Goal: Task Accomplishment & Management: Manage account settings

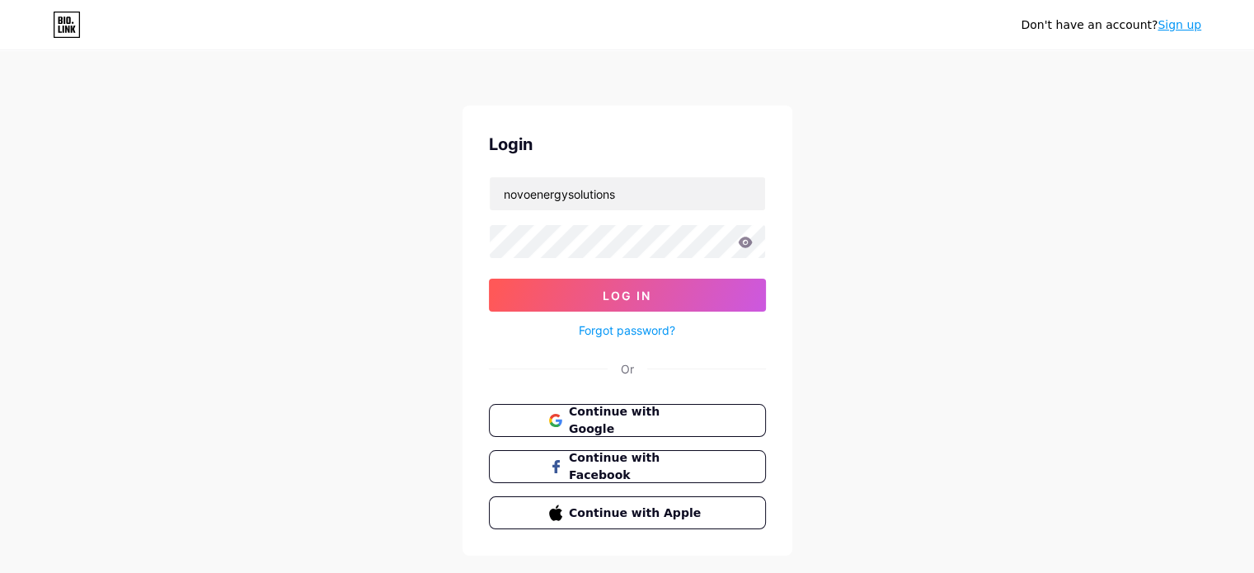
type input "novoenergysolutions"
click at [749, 244] on icon at bounding box center [745, 242] width 14 height 11
click at [705, 296] on button "Log In" at bounding box center [627, 295] width 277 height 33
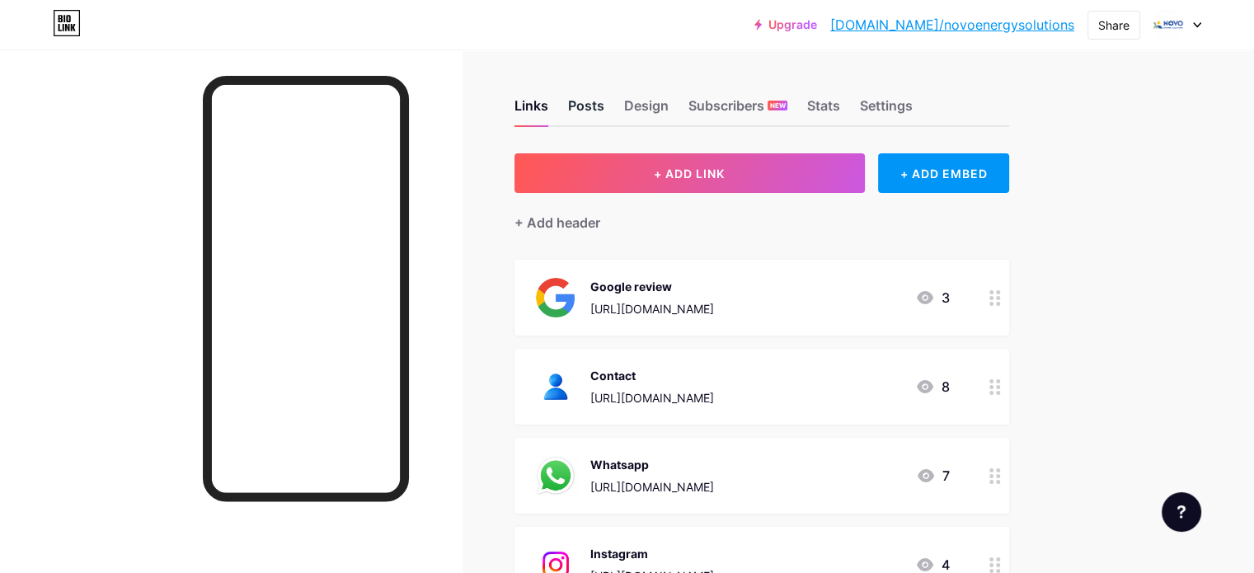
click at [604, 114] on div "Posts" at bounding box center [586, 111] width 36 height 30
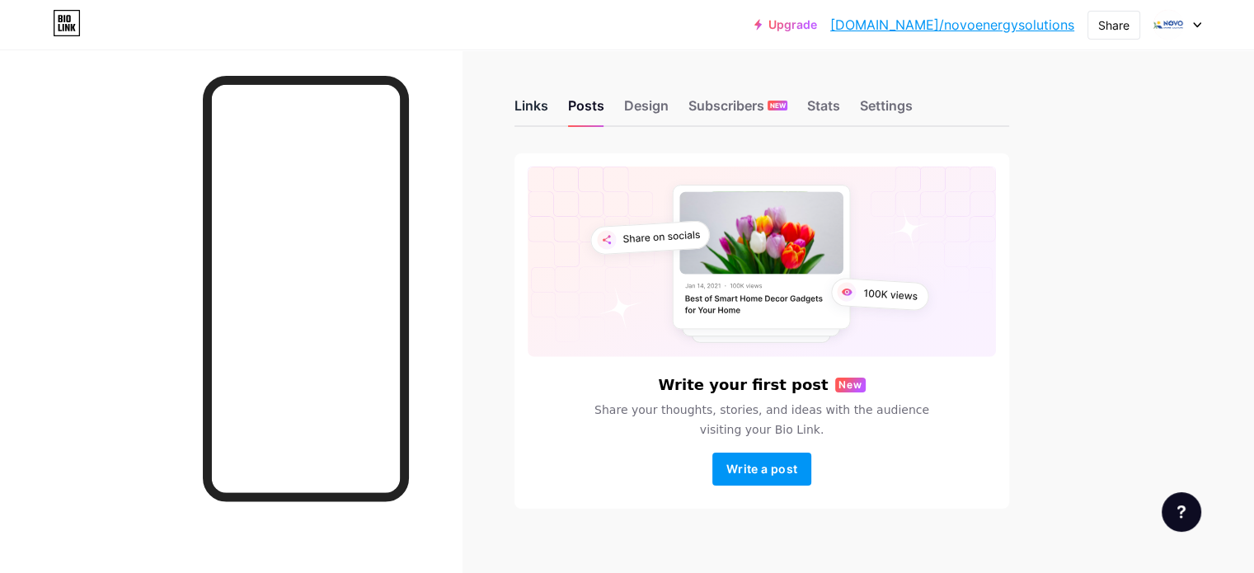
click at [548, 99] on div "Links" at bounding box center [531, 111] width 34 height 30
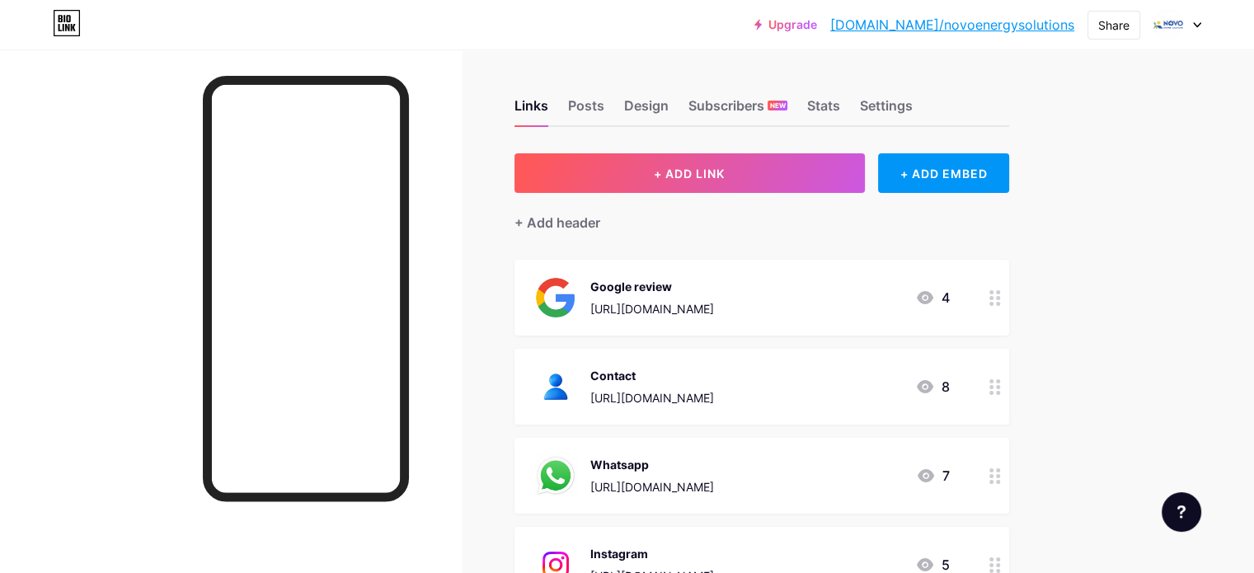
click at [1195, 22] on icon at bounding box center [1197, 25] width 8 height 6
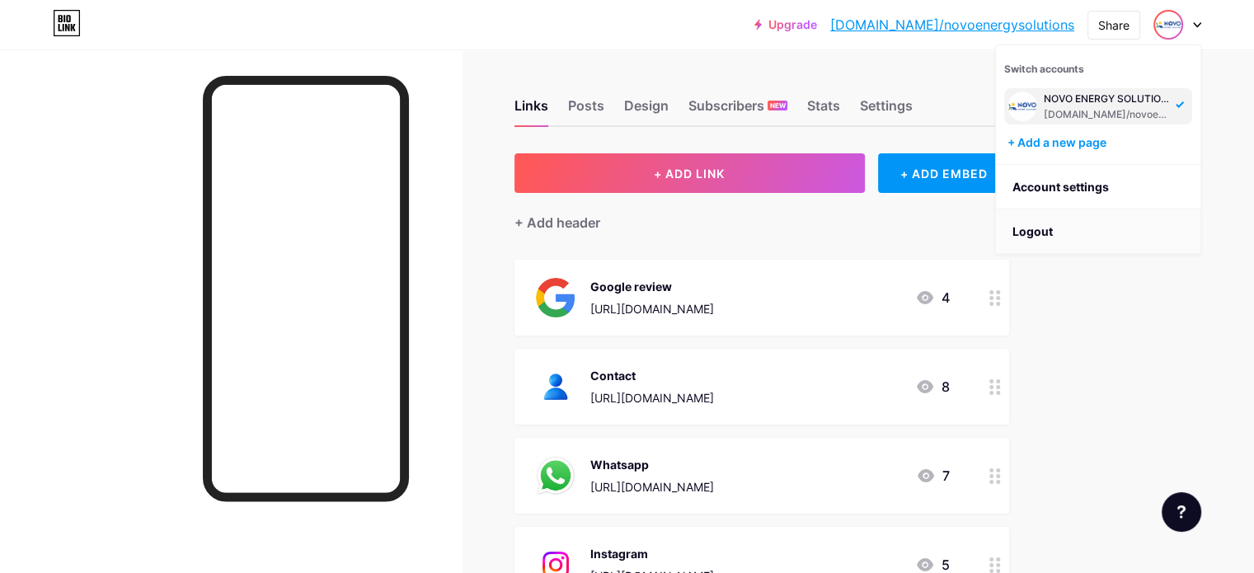
click at [1105, 224] on li "Logout" at bounding box center [1098, 231] width 204 height 45
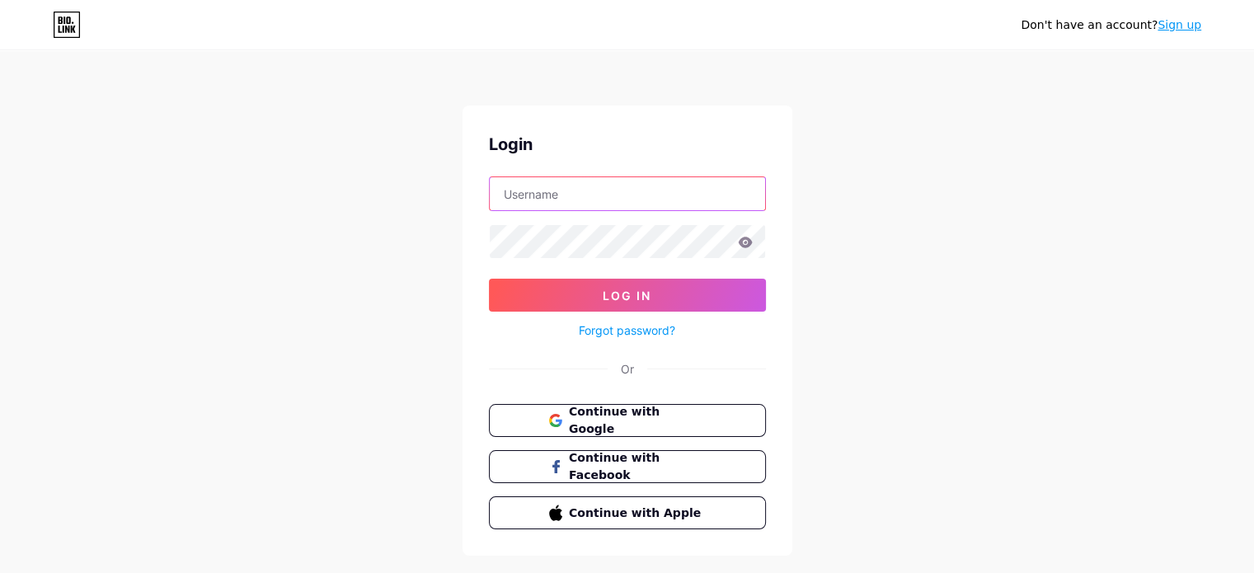
type input "novoenergysolutions"
click at [658, 199] on input "novoenergysolutions" at bounding box center [627, 193] width 275 height 33
click at [870, 303] on div "Don't have an account? Sign up Login novoenergysolutions Log In Forgot password…" at bounding box center [627, 304] width 1254 height 608
click at [1174, 26] on link "Sign up" at bounding box center [1180, 24] width 44 height 13
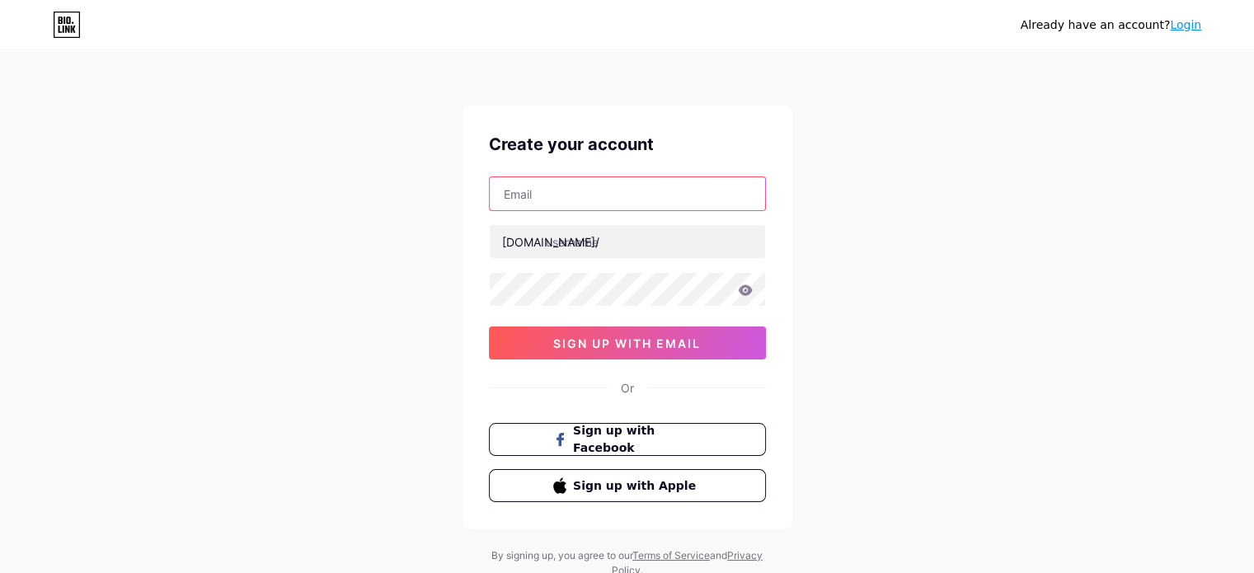
click at [628, 198] on input "text" at bounding box center [627, 193] width 275 height 33
type input "[EMAIL_ADDRESS][DOMAIN_NAME]"
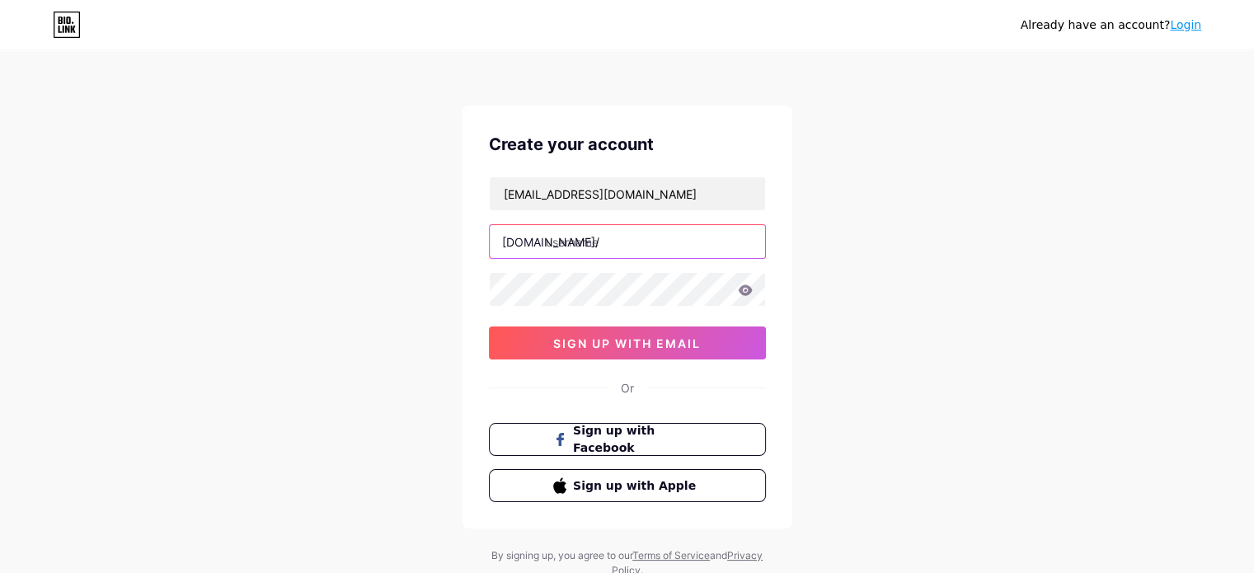
click at [581, 243] on input "text" at bounding box center [627, 241] width 275 height 33
click at [921, 279] on div "Already have an account? Login Create your account [EMAIL_ADDRESS][DOMAIN_NAME]…" at bounding box center [627, 315] width 1254 height 631
click at [862, 326] on div "Already have an account? Login Create your account [EMAIL_ADDRESS][DOMAIN_NAME]…" at bounding box center [627, 315] width 1254 height 631
drag, startPoint x: 581, startPoint y: 239, endPoint x: 375, endPoint y: 252, distance: 206.5
click at [375, 252] on div "Already have an account? Login Create your account [EMAIL_ADDRESS][DOMAIN_NAME]…" at bounding box center [627, 315] width 1254 height 631
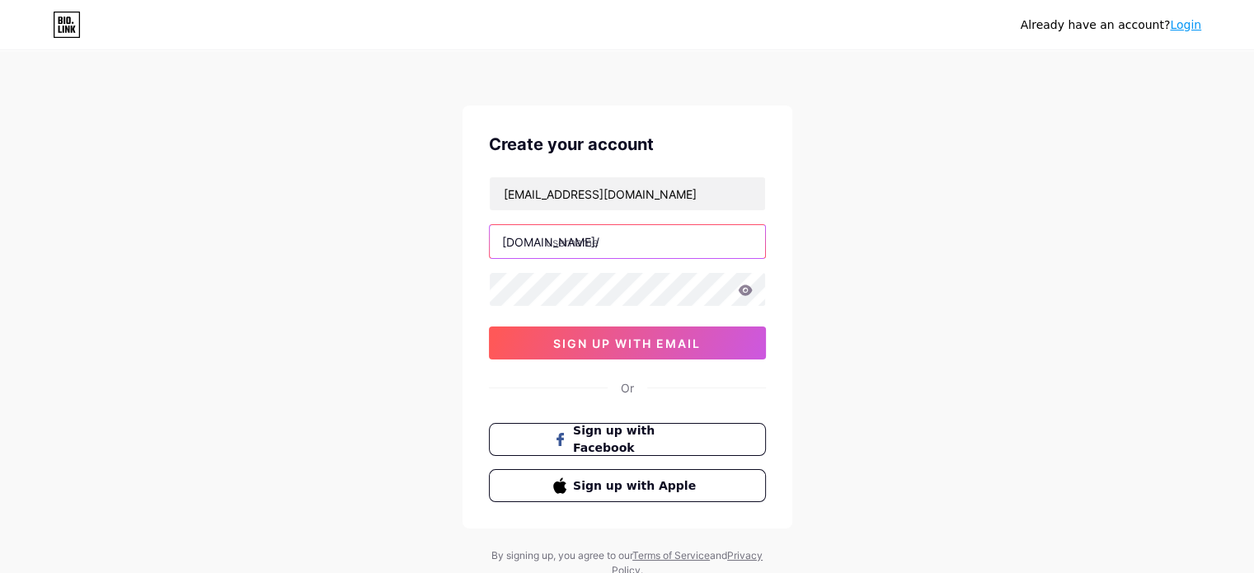
drag, startPoint x: 438, startPoint y: 247, endPoint x: 419, endPoint y: 248, distance: 19.0
click at [419, 248] on div "Already have an account? Login Create your account [EMAIL_ADDRESS][DOMAIN_NAME]…" at bounding box center [627, 315] width 1254 height 631
type input "a"
type input "akhilramesh"
click at [744, 294] on icon at bounding box center [745, 289] width 14 height 11
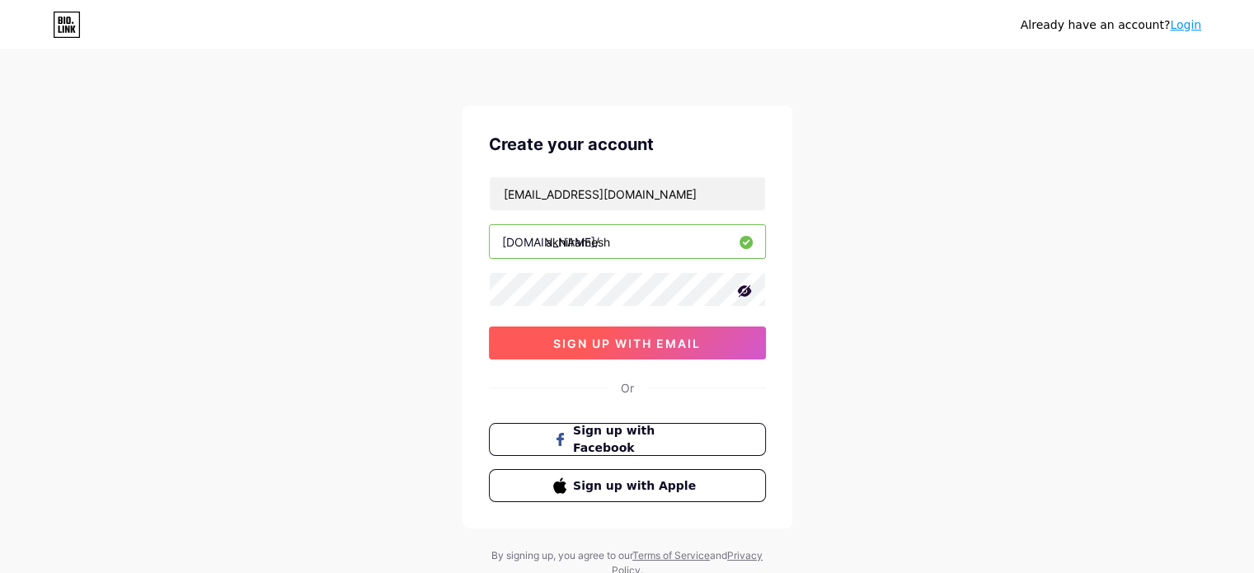
click at [656, 344] on span "sign up with email" at bounding box center [627, 343] width 148 height 14
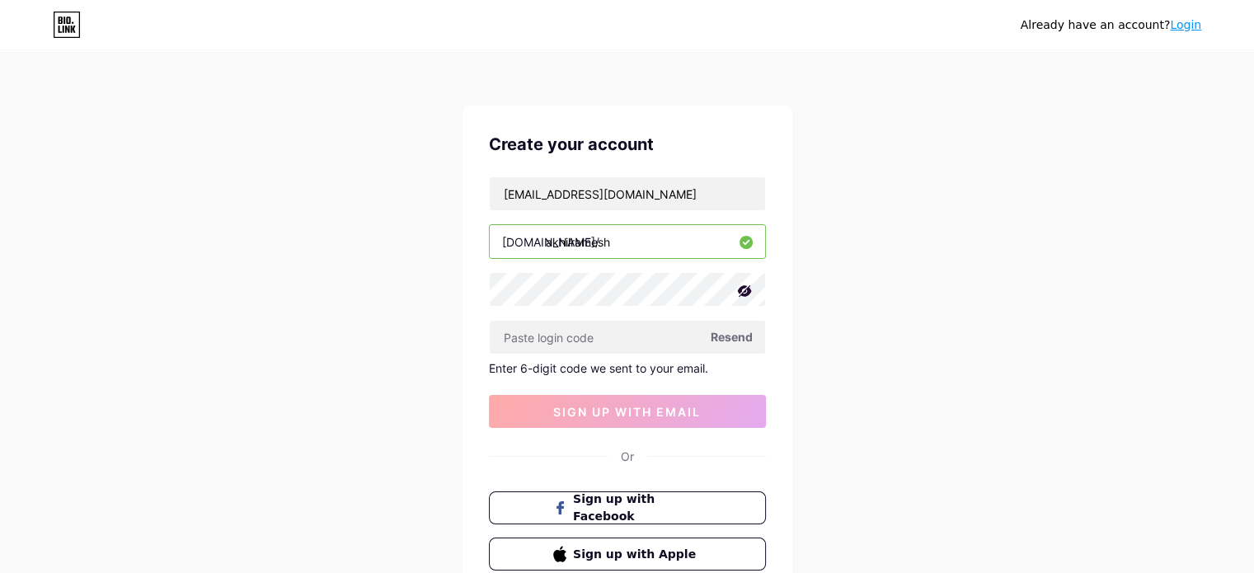
click at [739, 329] on span "Resend" at bounding box center [732, 336] width 42 height 17
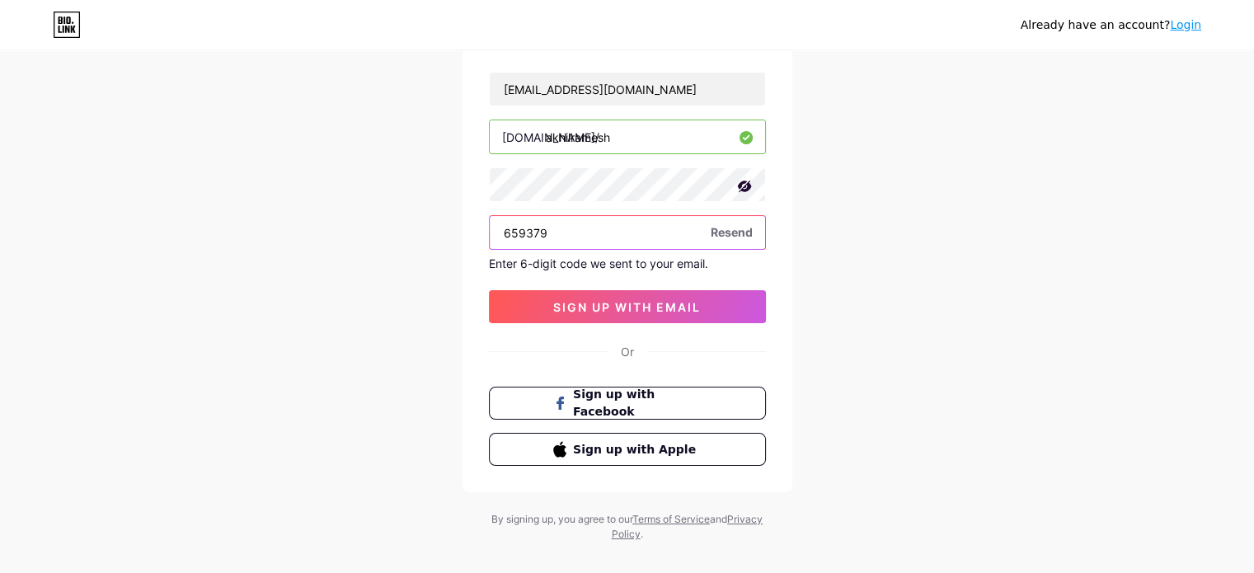
scroll to position [124, 0]
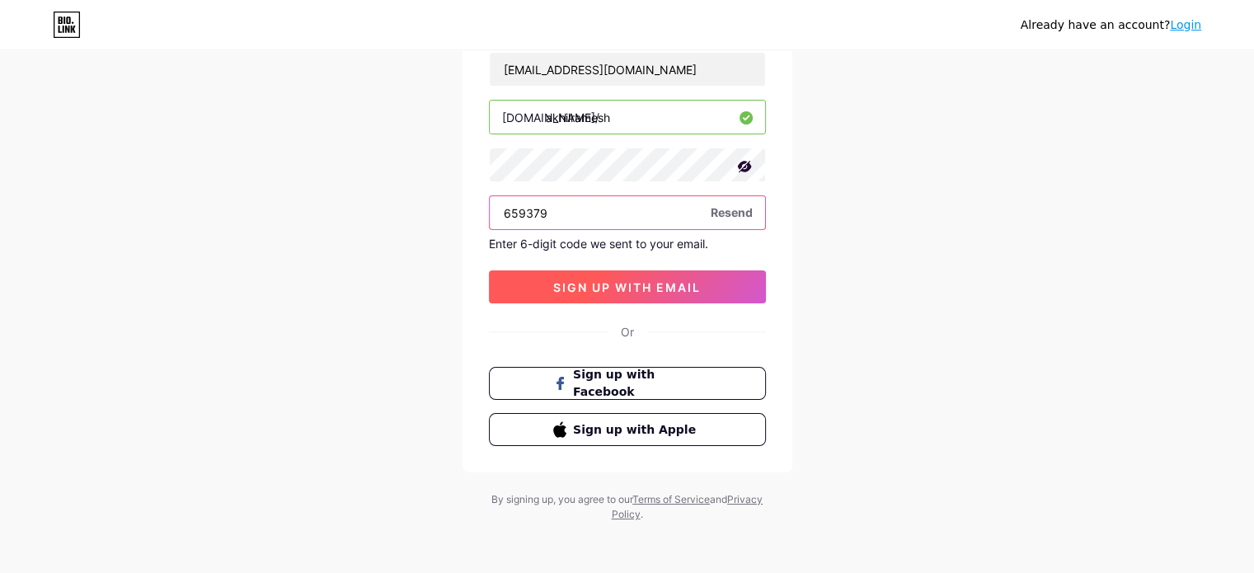
type input "659379"
click at [663, 291] on span "sign up with email" at bounding box center [627, 287] width 148 height 14
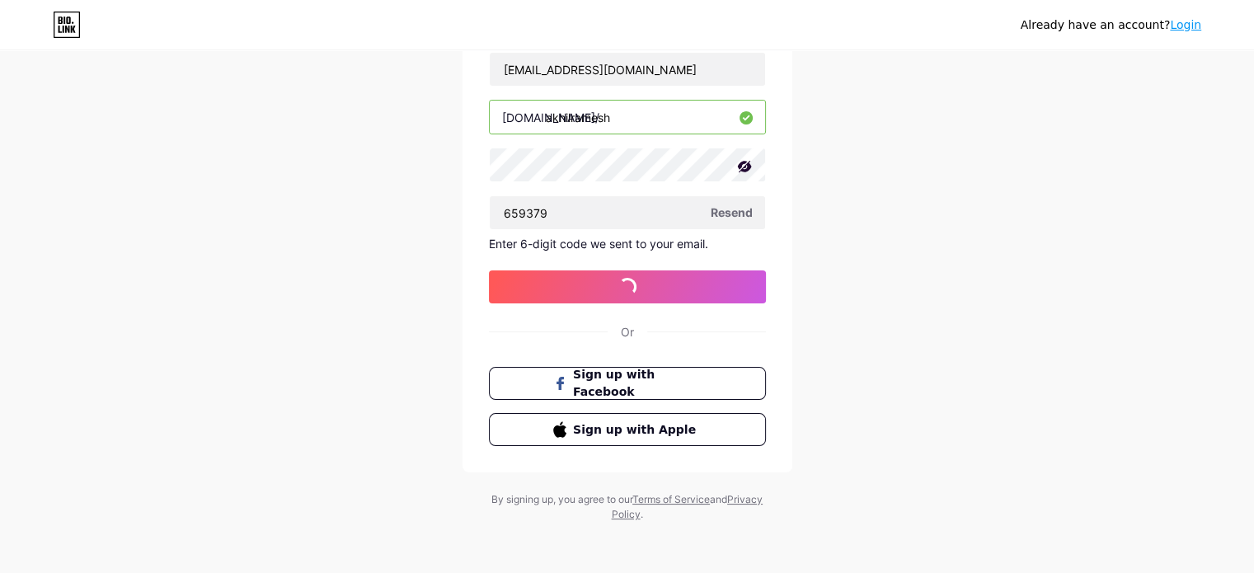
scroll to position [0, 0]
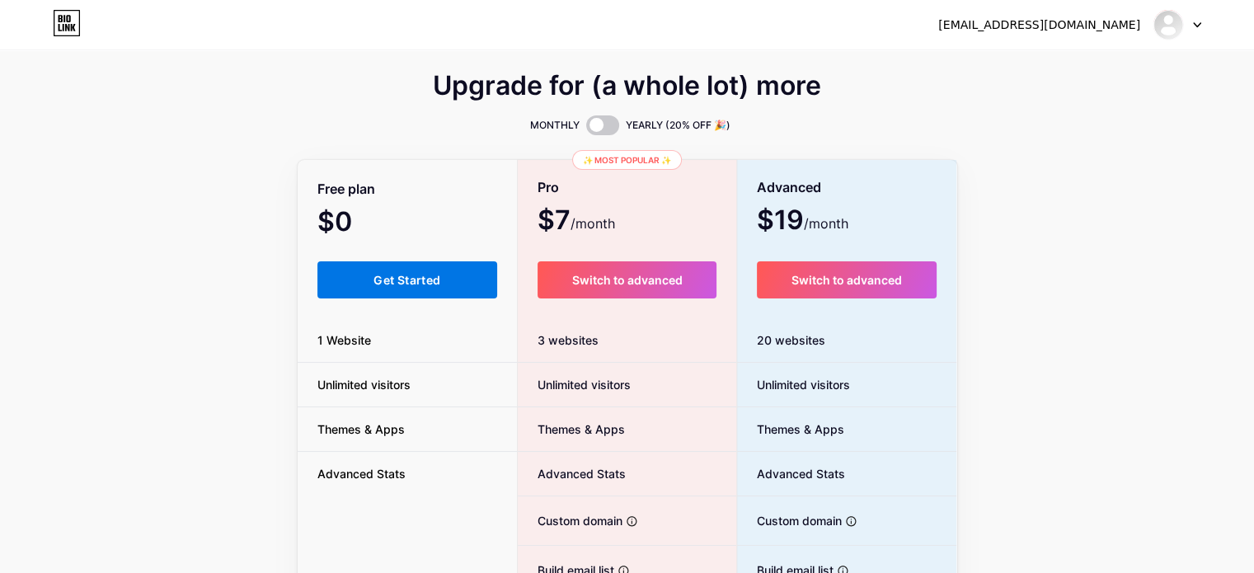
click at [413, 289] on button "Get Started" at bounding box center [407, 279] width 181 height 37
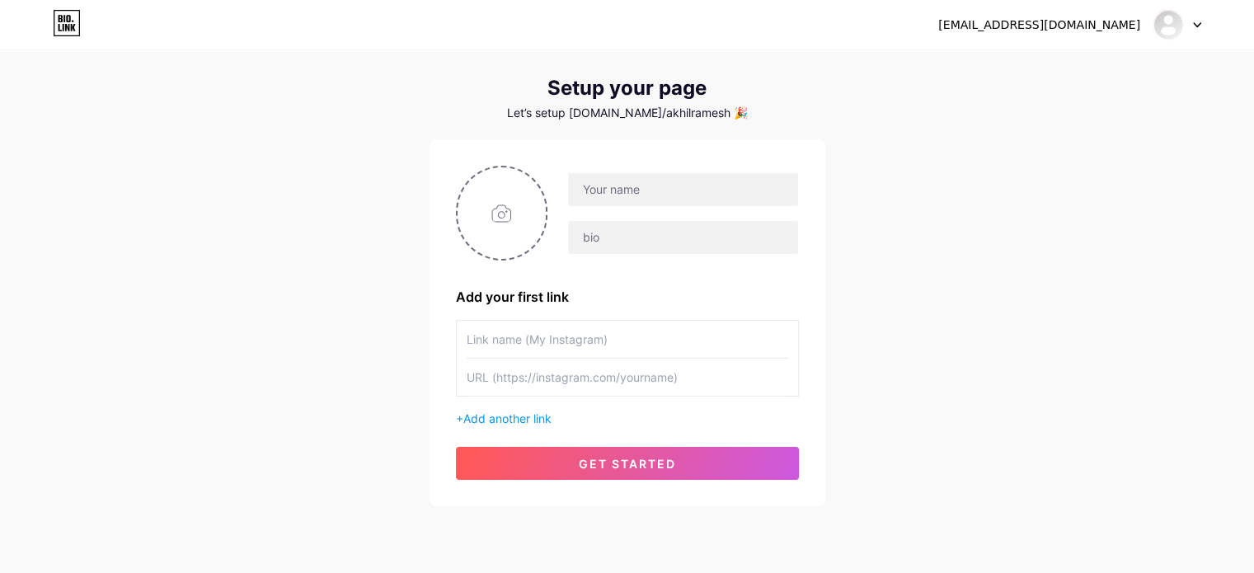
scroll to position [80, 0]
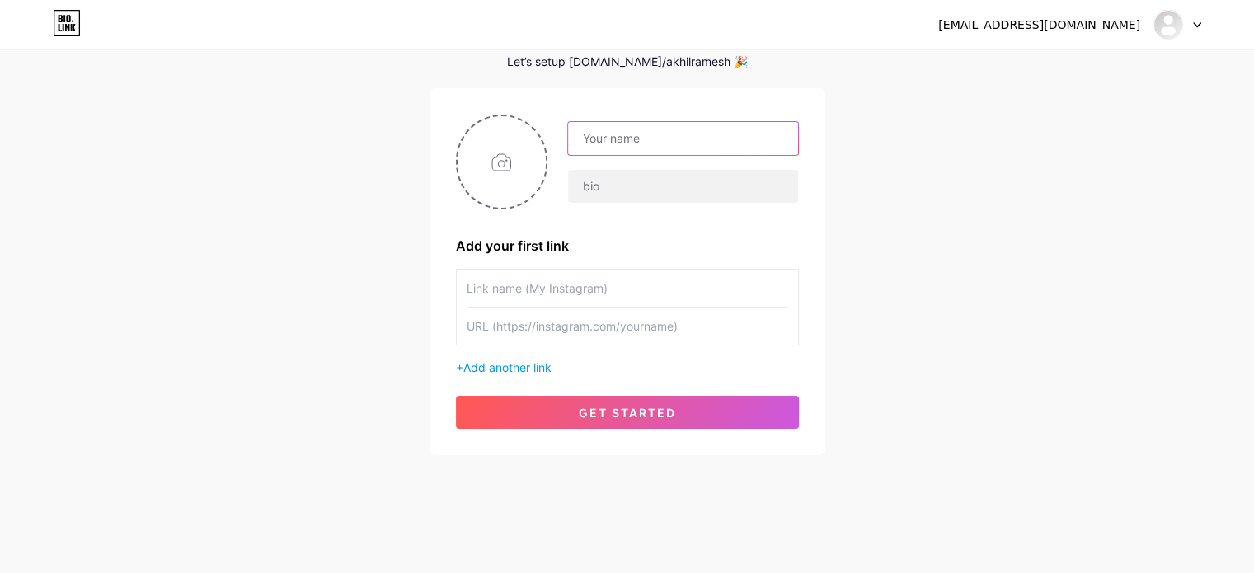
click at [637, 145] on input "text" at bounding box center [682, 138] width 229 height 33
click at [965, 204] on div "[EMAIL_ADDRESS][DOMAIN_NAME] Dashboard Logout Setup your page Let’s setup [DOMA…" at bounding box center [627, 214] width 1254 height 588
click at [560, 277] on input "text" at bounding box center [628, 288] width 322 height 37
click at [965, 270] on div "[EMAIL_ADDRESS][DOMAIN_NAME] Dashboard Logout Setup your page Let’s setup [DOMA…" at bounding box center [627, 214] width 1254 height 588
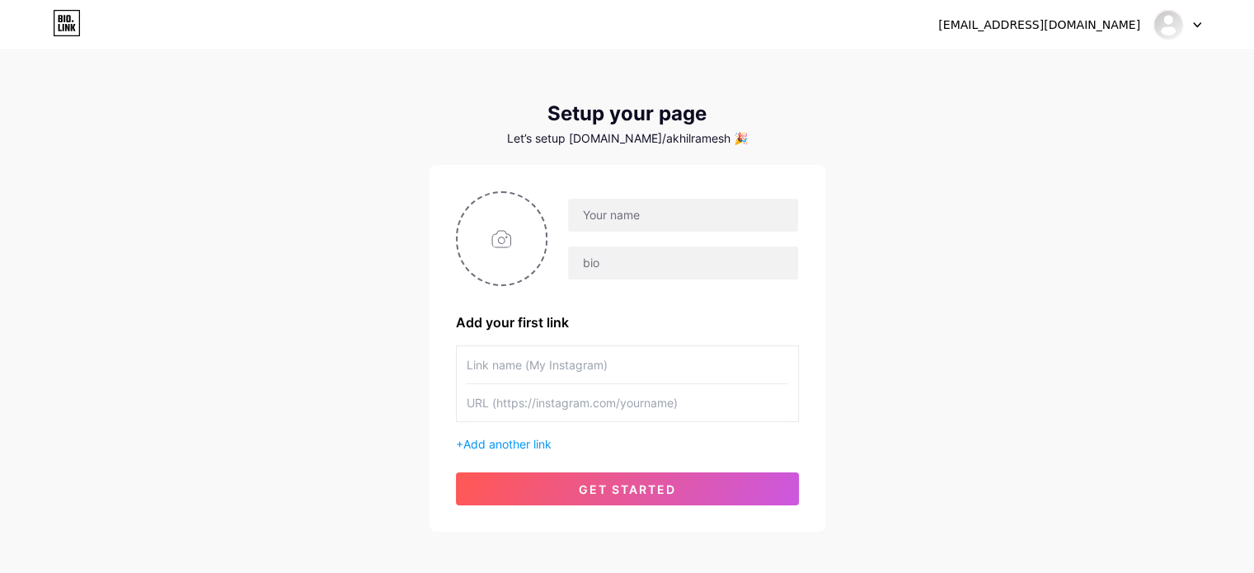
scroll to position [0, 0]
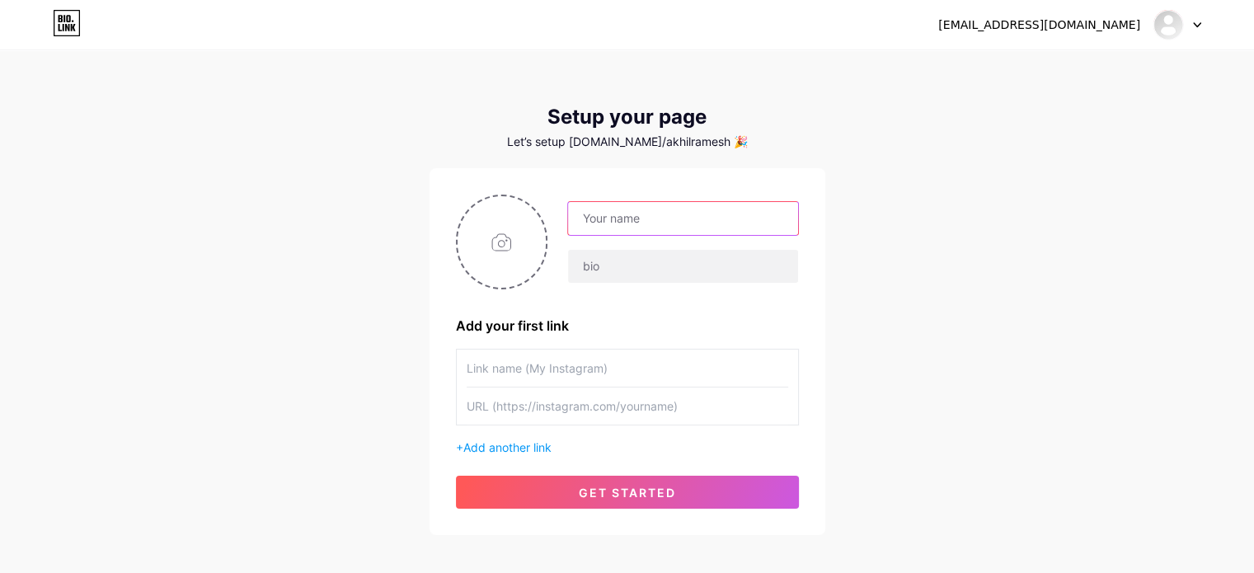
drag, startPoint x: 599, startPoint y: 227, endPoint x: 627, endPoint y: 229, distance: 27.3
click at [600, 227] on input "text" at bounding box center [682, 218] width 229 height 33
click at [177, 402] on div "[EMAIL_ADDRESS][DOMAIN_NAME] Dashboard Logout Setup your page Let’s setup [DOMA…" at bounding box center [627, 294] width 1254 height 588
click at [511, 444] on span "Add another link" at bounding box center [507, 447] width 88 height 14
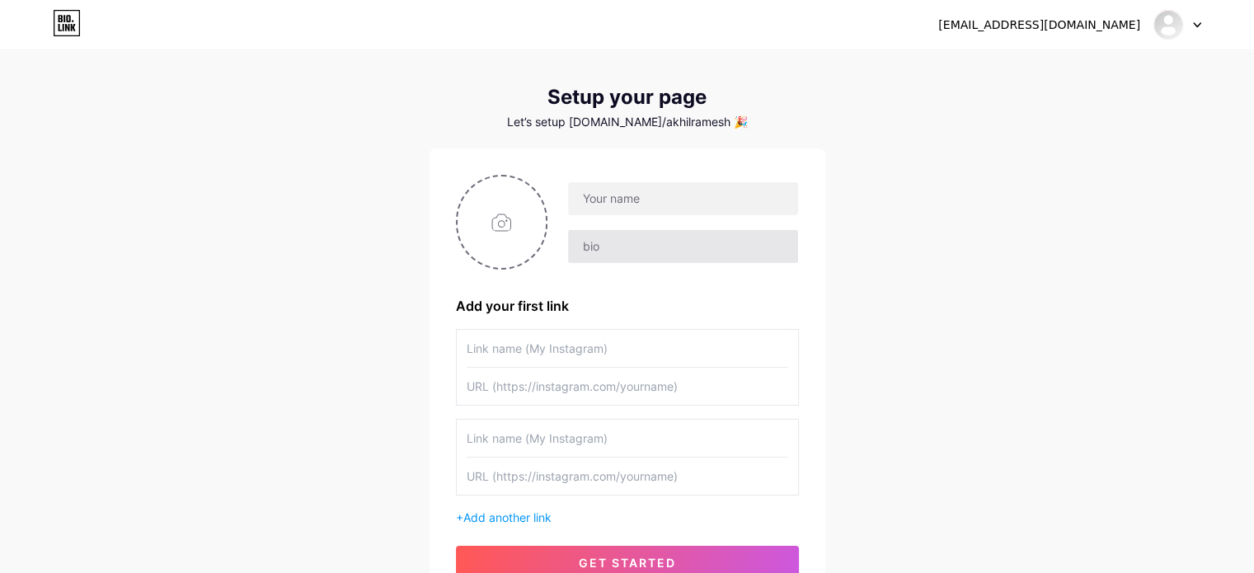
scroll to position [4, 0]
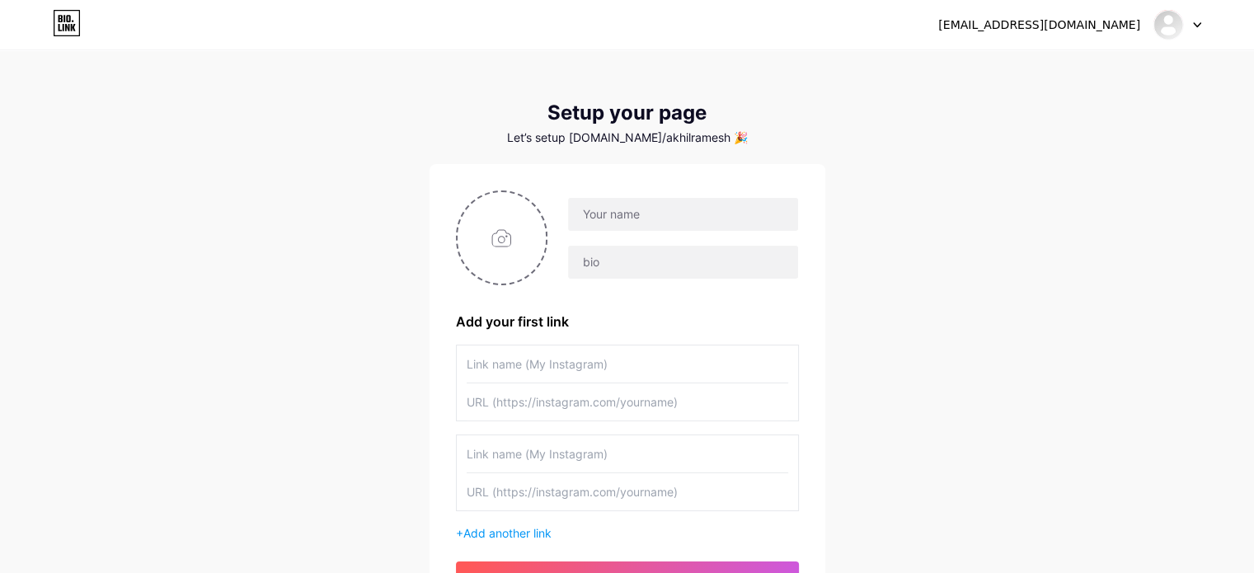
click at [577, 452] on input "text" at bounding box center [628, 453] width 322 height 37
click at [579, 365] on input "text" at bounding box center [628, 363] width 322 height 37
click at [652, 205] on input "text" at bounding box center [682, 214] width 229 height 33
drag, startPoint x: 735, startPoint y: 142, endPoint x: 745, endPoint y: 136, distance: 11.5
click at [742, 138] on div "Let’s setup [DOMAIN_NAME]/akhilramesh 🎉" at bounding box center [628, 137] width 396 height 13
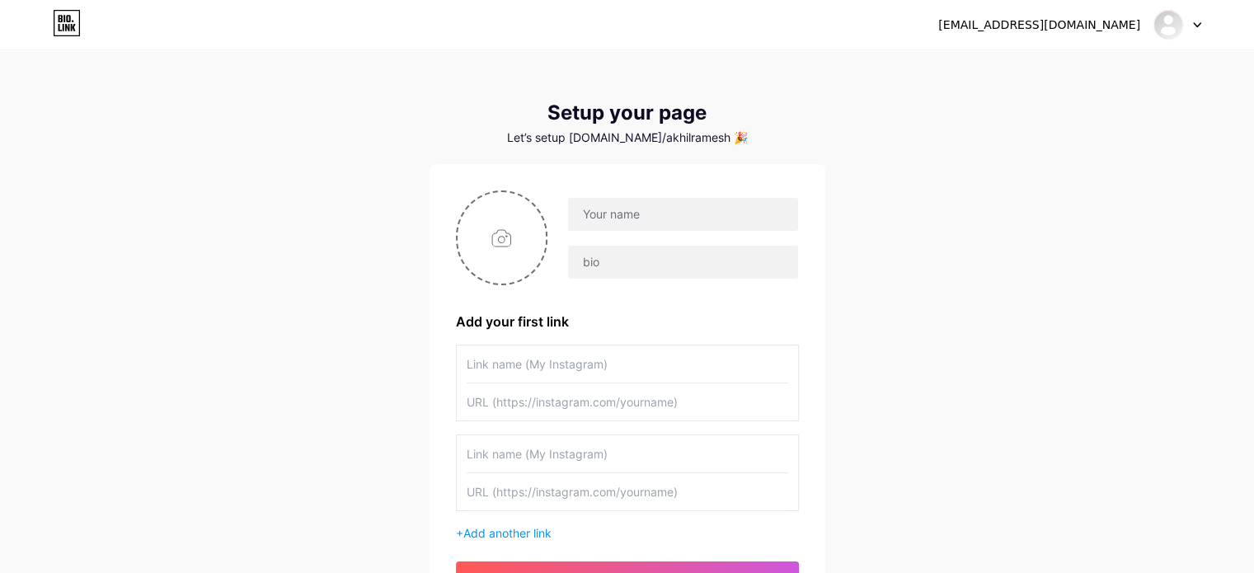
click at [1194, 26] on icon at bounding box center [1197, 25] width 8 height 6
click at [1112, 68] on link "Dashboard" at bounding box center [1098, 67] width 204 height 45
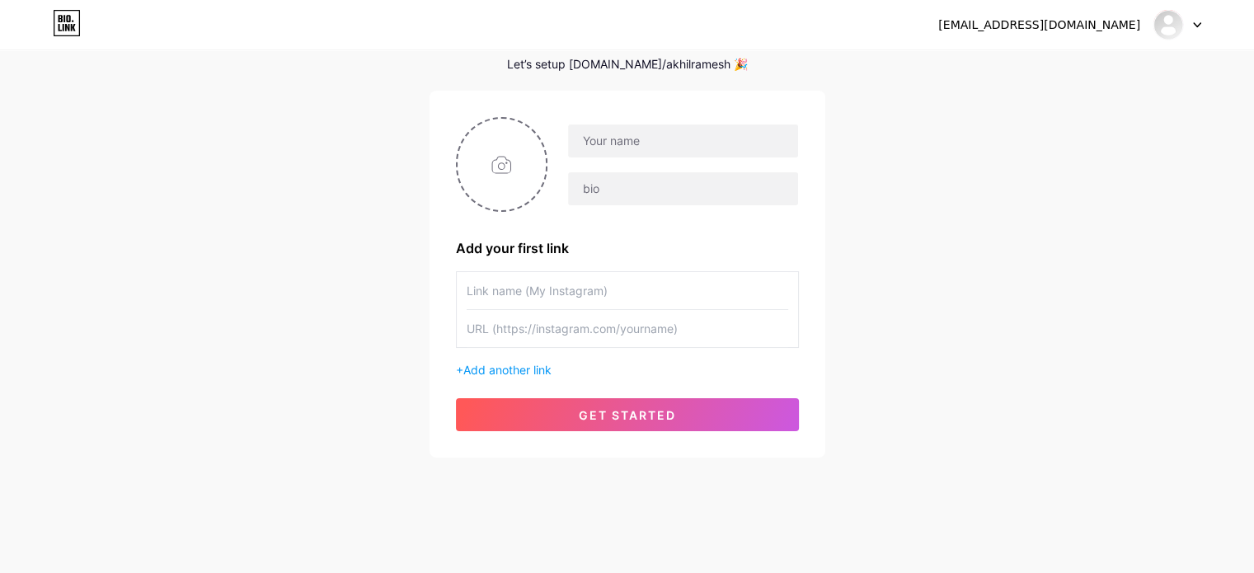
scroll to position [80, 0]
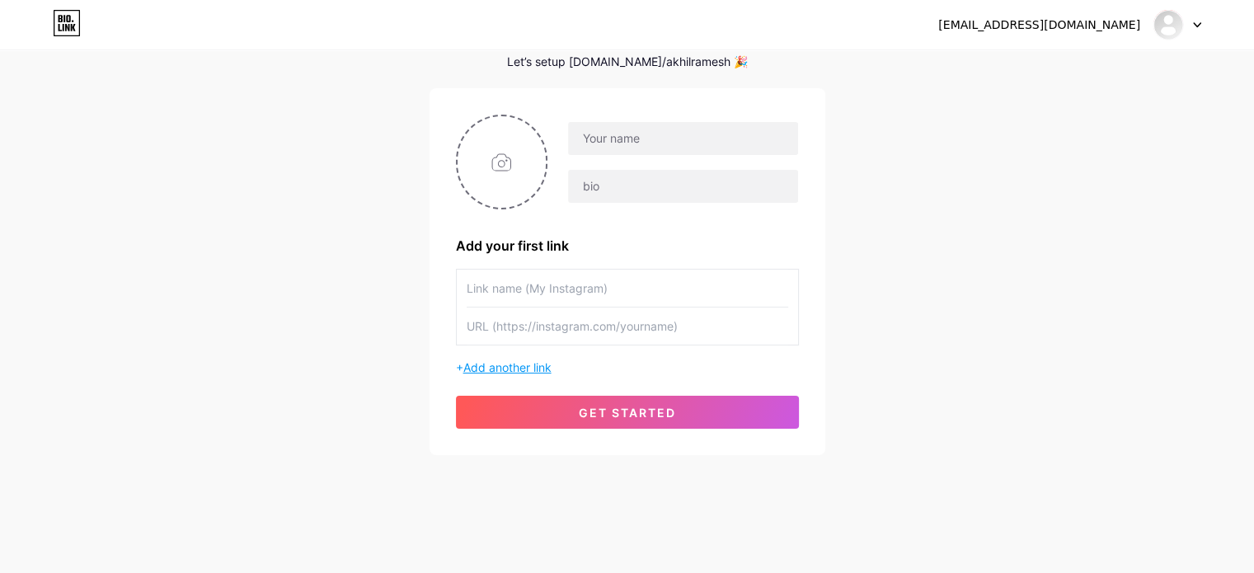
click at [539, 360] on span "Add another link" at bounding box center [507, 367] width 88 height 14
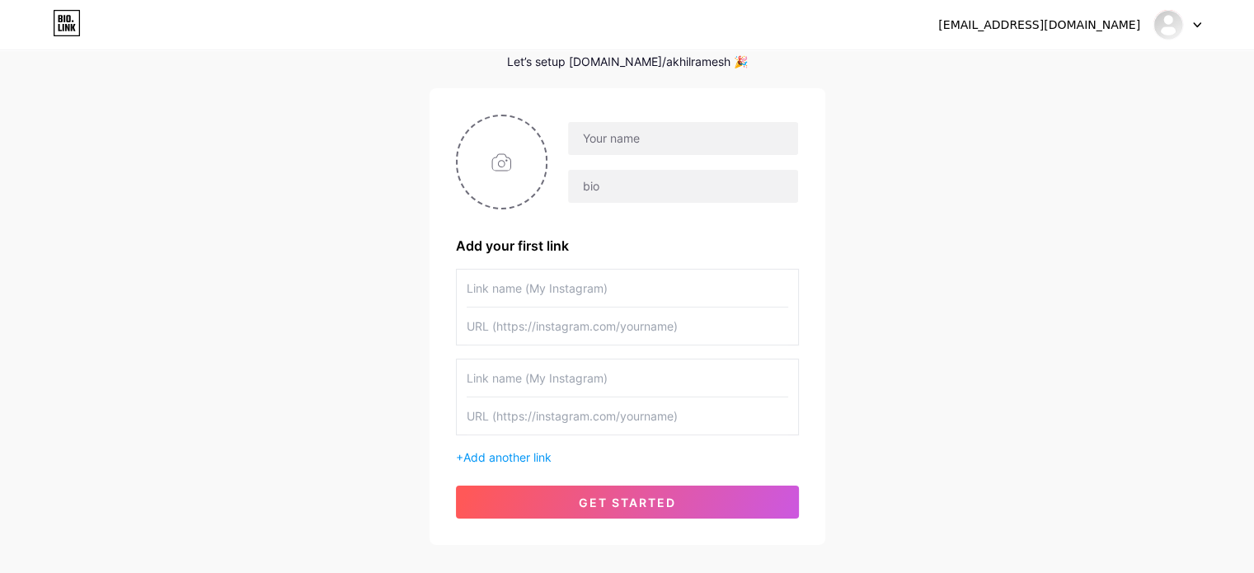
click at [507, 449] on div "+ Add another link" at bounding box center [627, 457] width 343 height 17
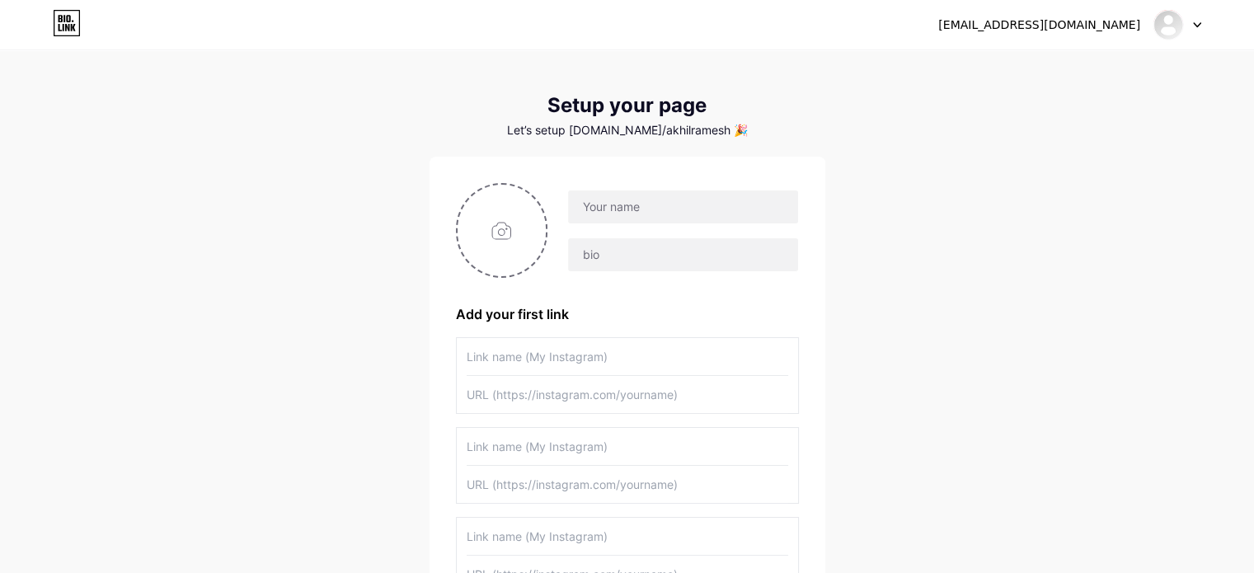
scroll to position [0, 0]
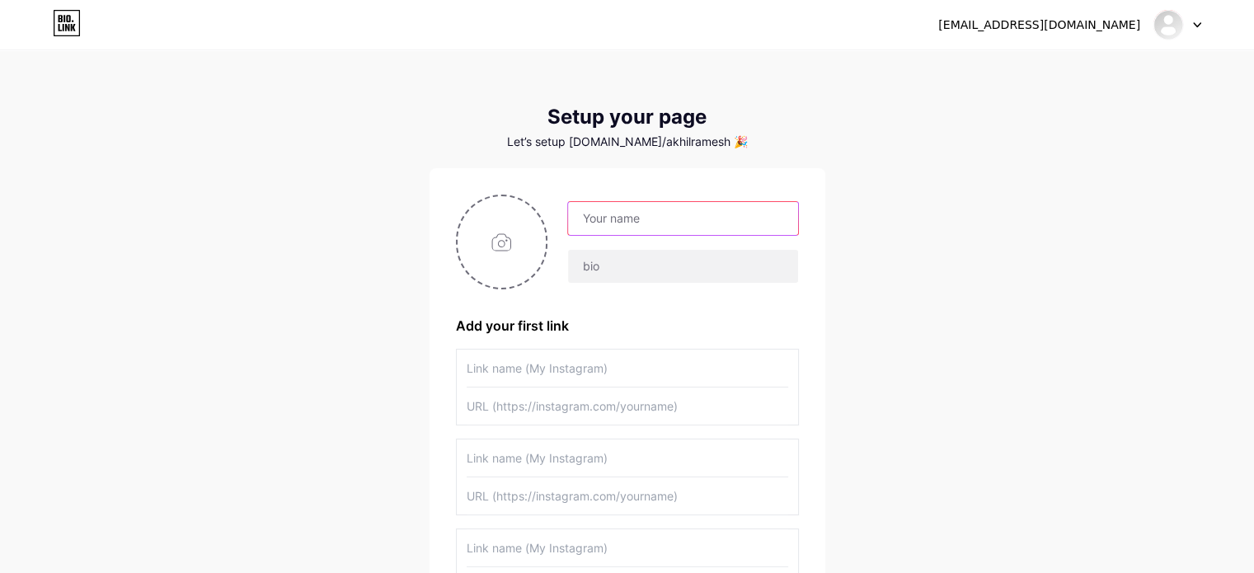
click at [640, 217] on input "text" at bounding box center [682, 218] width 229 height 33
type input "a"
type input "[PERSON_NAME] [PERSON_NAME]"
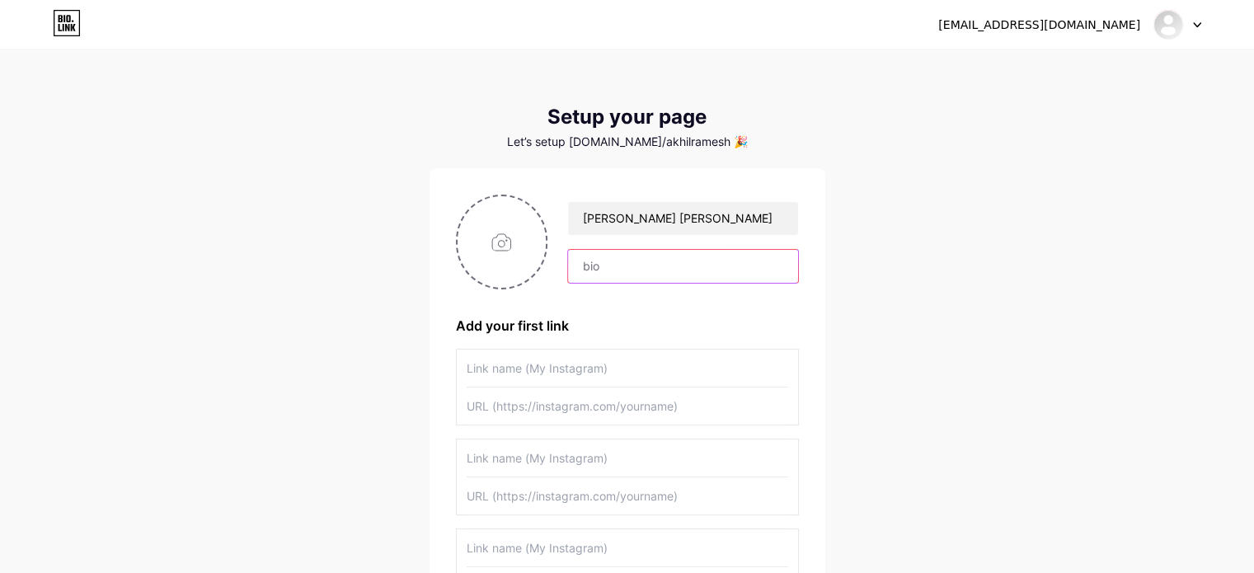
click at [615, 265] on input "text" at bounding box center [682, 266] width 229 height 33
type input "SOLAR"
click at [591, 369] on input "text" at bounding box center [628, 368] width 322 height 37
click at [585, 409] on input "text" at bounding box center [628, 406] width 322 height 37
paste input "[URL][DOMAIN_NAME][PERSON_NAME][DOMAIN_NAME][PERSON_NAME]"
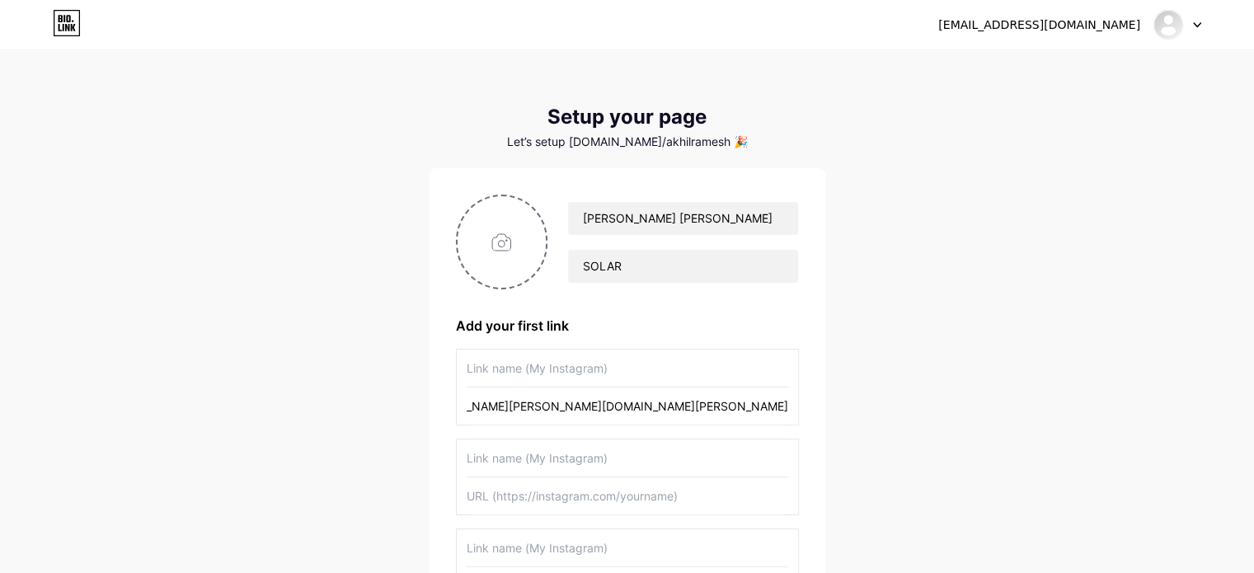
type input "[URL][DOMAIN_NAME][PERSON_NAME][DOMAIN_NAME][PERSON_NAME]"
drag, startPoint x: 527, startPoint y: 368, endPoint x: 522, endPoint y: 346, distance: 22.0
click at [528, 364] on input "VVV" at bounding box center [628, 368] width 322 height 37
type input "VVVVVVVVVVVVVVVVVVVVVVVVVVVVVVVVVVVVVVVVVVVVVVVVVVVVVVVVVVVVVVVVVVVVVVVVVVVVVVV…"
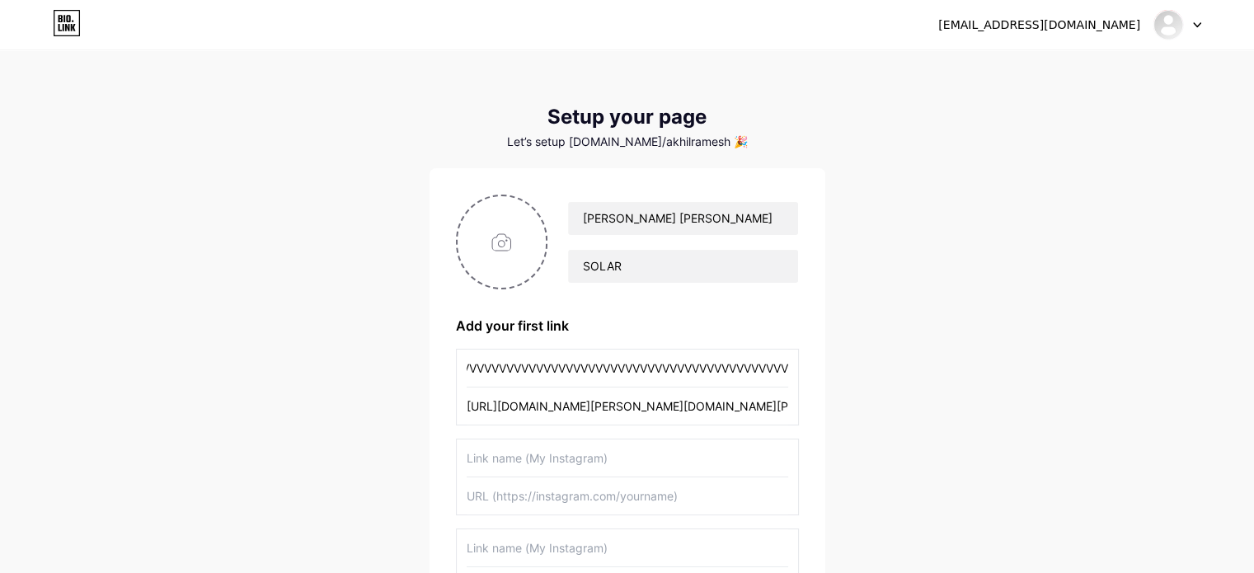
click at [569, 362] on input "VVVVVVVVVVVVVVVVVVVVVVVVVVVVVVVVVVVVVVVVVVVVVVVVVVVVVVVVVVVVVVVVVVVVVVVVVVVVVVV…" at bounding box center [628, 368] width 322 height 37
click at [568, 360] on input "VVVVVVVVVVVVVVVVVVVVVVVVVVVVVVVVVVVVVVVVVVVVVVVVVVVVVVVVVVVVVVVVVVVVVVVVVVVVVVV…" at bounding box center [628, 368] width 322 height 37
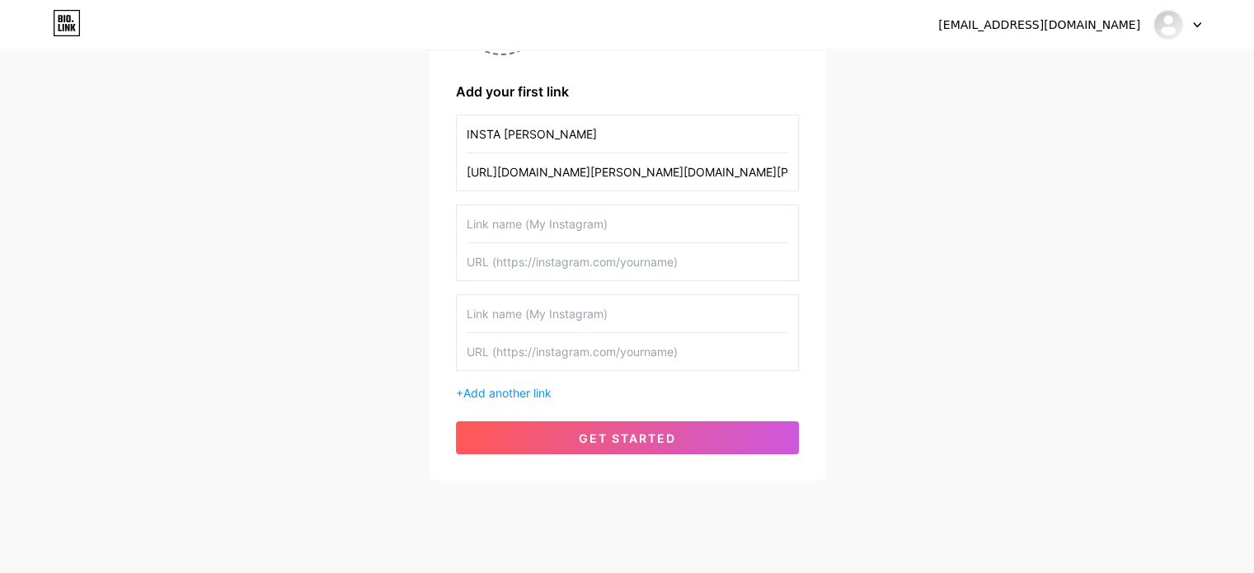
scroll to position [247, 0]
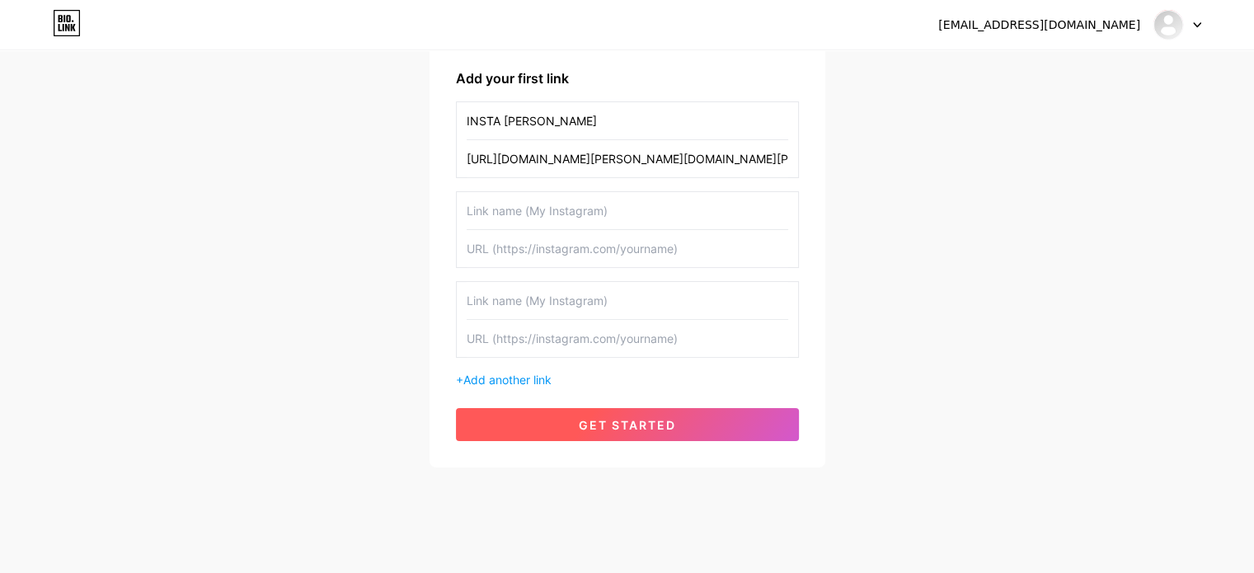
type input "INSTA [PERSON_NAME]"
click at [636, 426] on span "get started" at bounding box center [627, 425] width 97 height 14
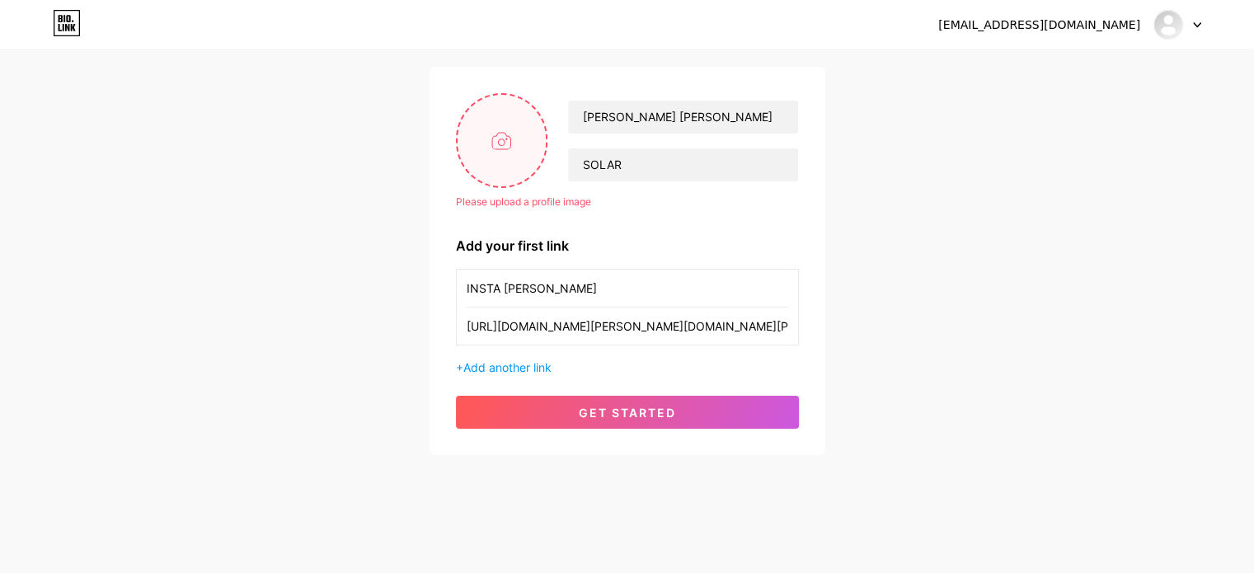
click at [503, 174] on input "file" at bounding box center [502, 141] width 89 height 92
type input "C:\fakepath\qr.png"
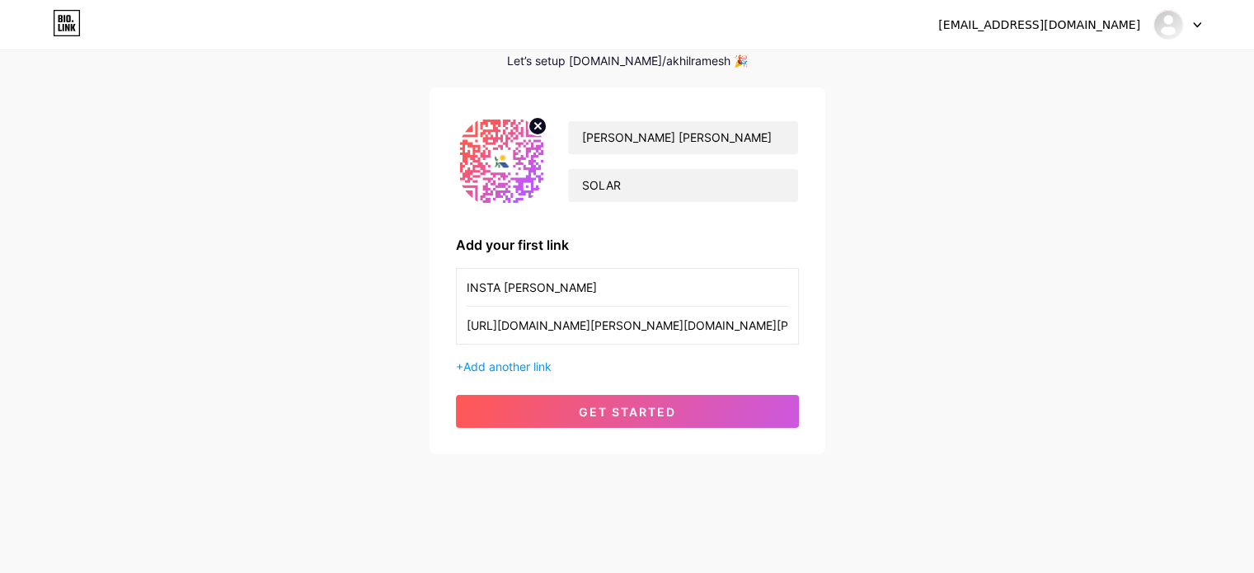
scroll to position [80, 0]
click at [501, 152] on img at bounding box center [502, 162] width 92 height 95
click at [532, 128] on circle at bounding box center [537, 127] width 18 height 18
click at [513, 153] on input "file" at bounding box center [502, 162] width 89 height 92
type input "C:\fakepath\WhatsApp Image [DATE] at 10.52.25_4946fe52.jpg"
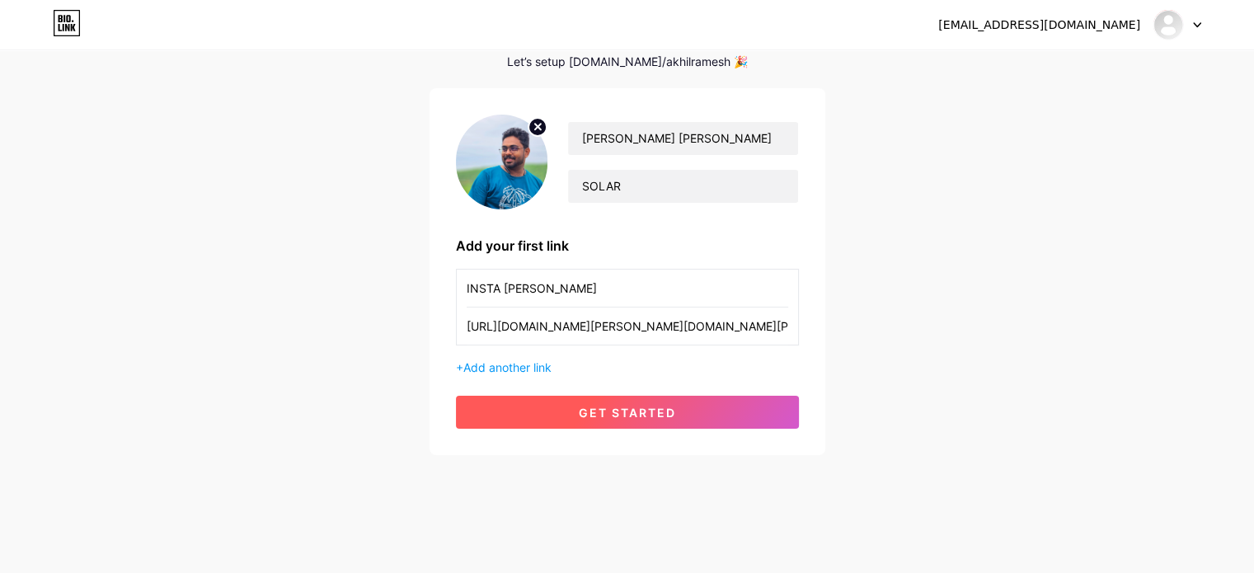
click at [633, 412] on span "get started" at bounding box center [627, 413] width 97 height 14
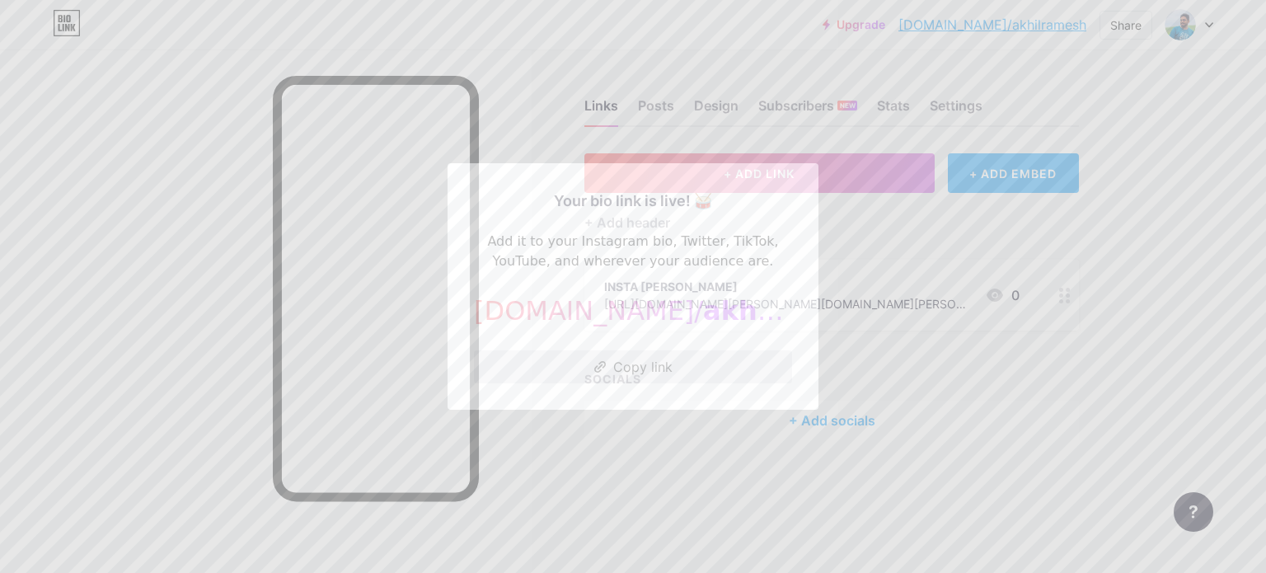
click at [617, 360] on button "Copy link" at bounding box center [633, 366] width 318 height 33
click at [855, 350] on div at bounding box center [633, 286] width 1266 height 573
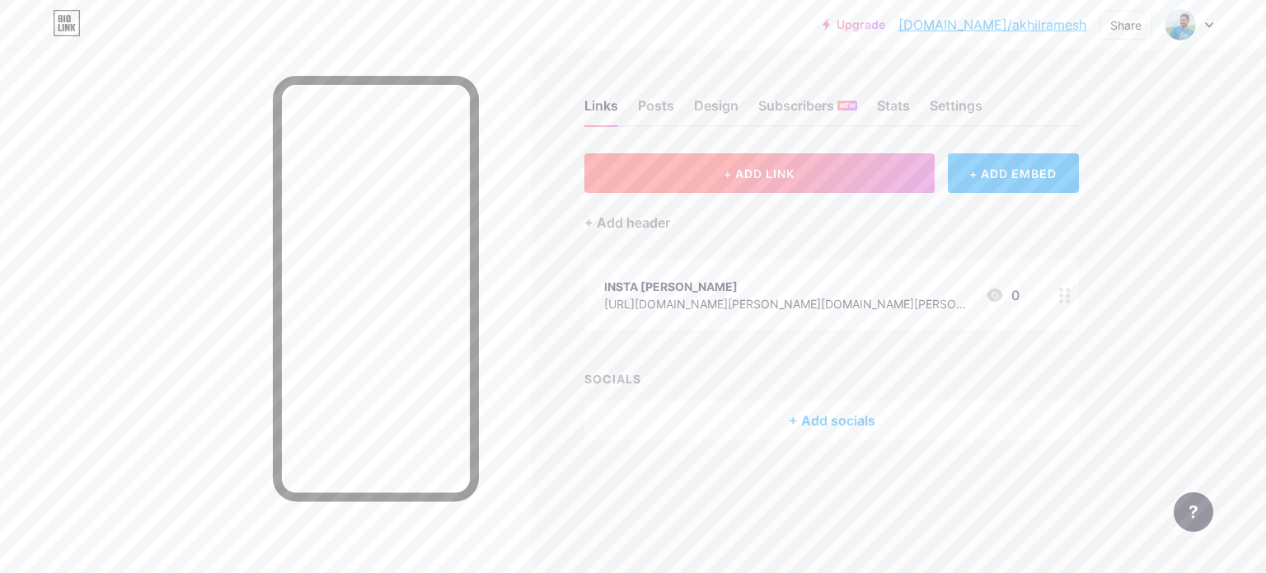
click at [754, 174] on span "+ ADD LINK" at bounding box center [759, 174] width 71 height 14
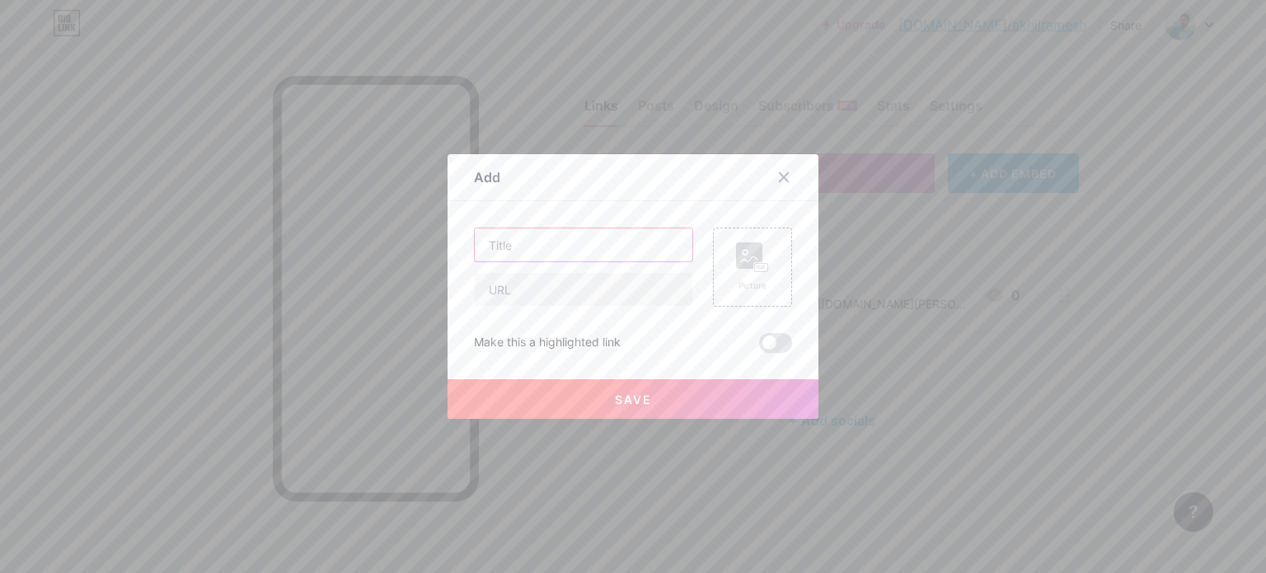
click at [554, 254] on input "text" at bounding box center [584, 244] width 218 height 33
type input "DCR VERIFICATION PORTAL"
click at [554, 284] on input "text" at bounding box center [584, 289] width 218 height 33
paste input "[URL][DOMAIN_NAME]"
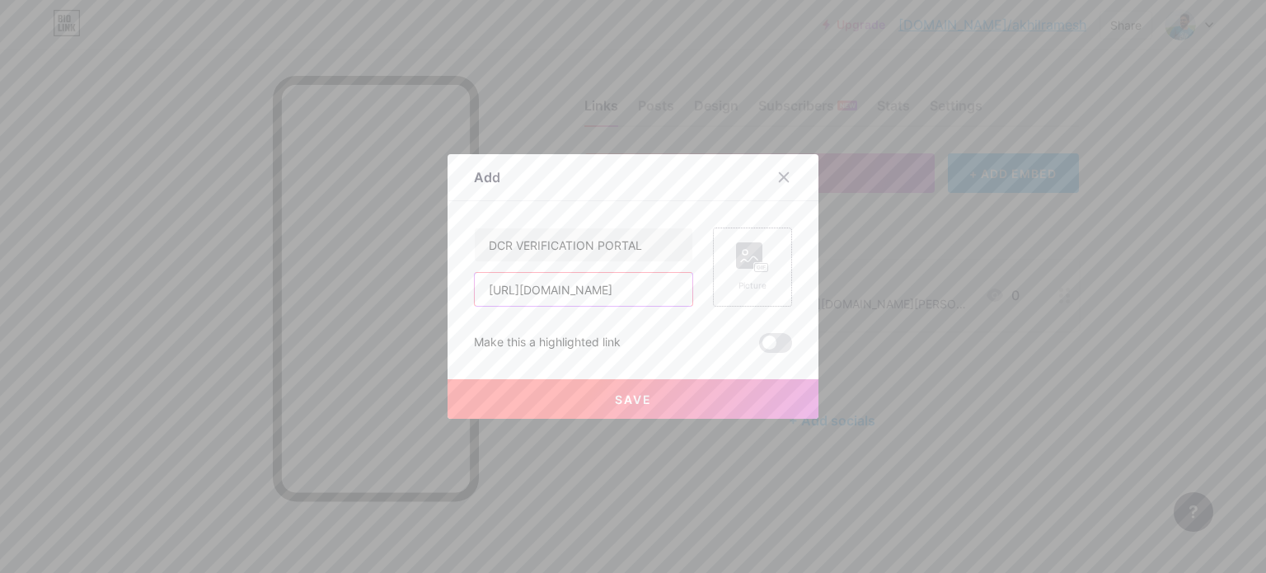
type input "[URL][DOMAIN_NAME]"
click at [746, 250] on rect at bounding box center [749, 255] width 26 height 26
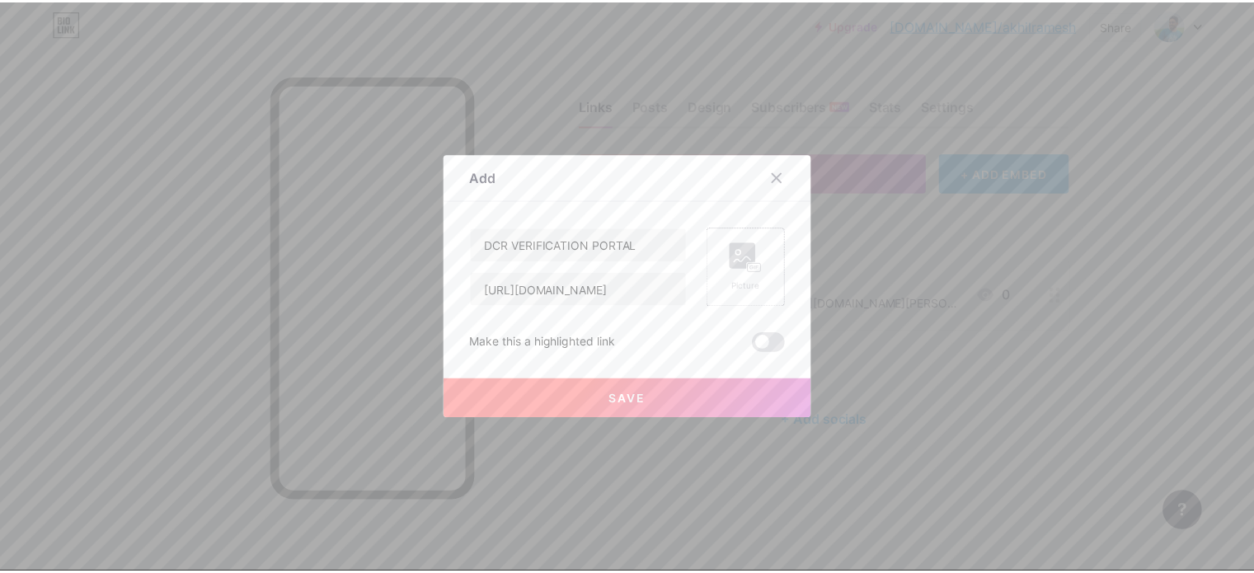
scroll to position [0, 0]
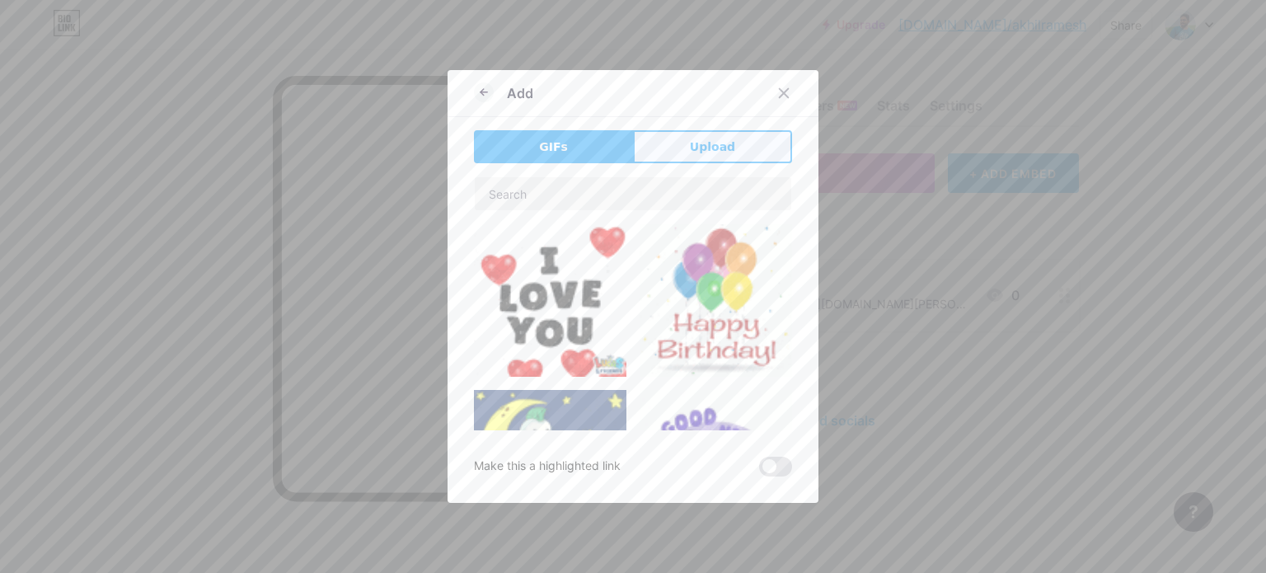
click at [740, 140] on button "Upload" at bounding box center [712, 146] width 159 height 33
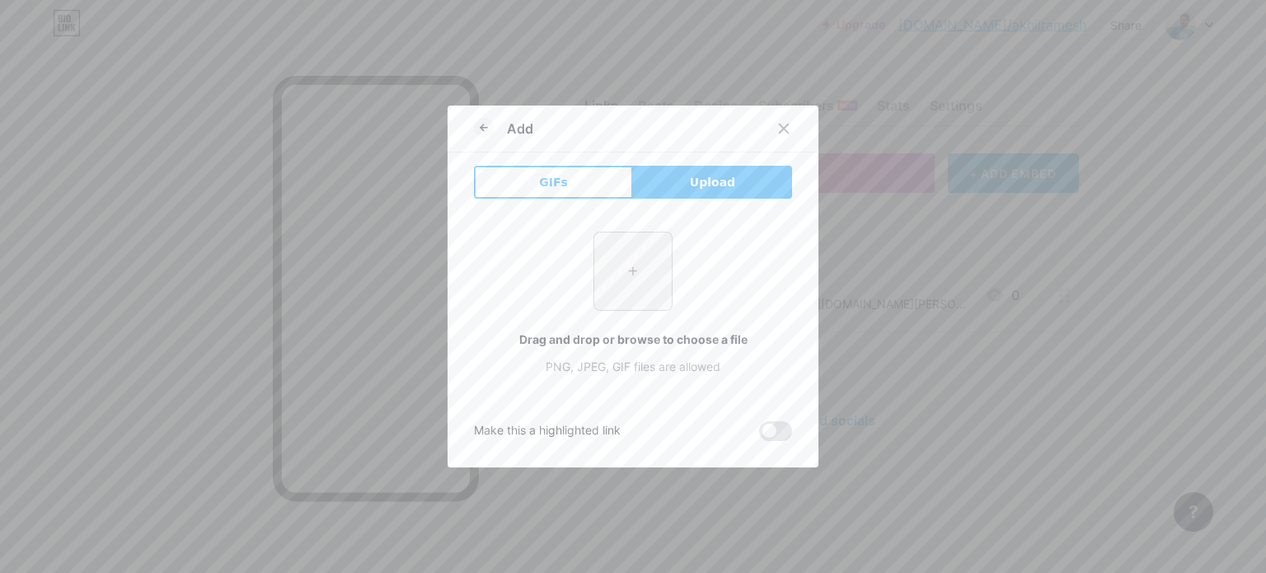
click at [646, 265] on input "file" at bounding box center [633, 272] width 78 height 78
type input "C:\fakepath\btm_news_bg.png"
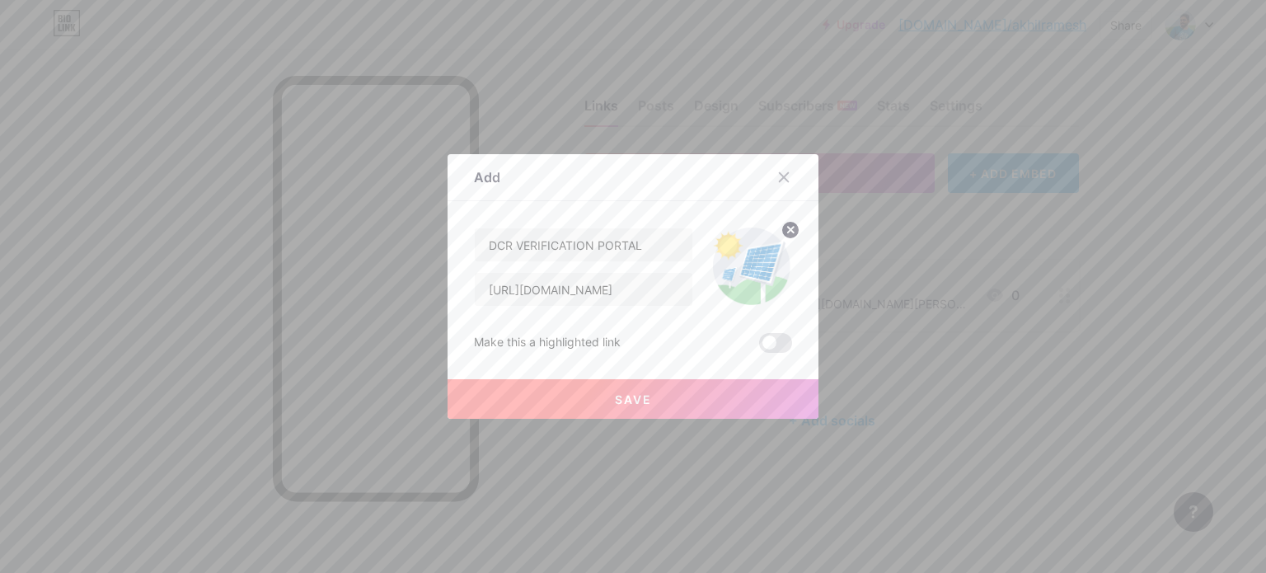
click at [740, 397] on button "Save" at bounding box center [633, 399] width 371 height 40
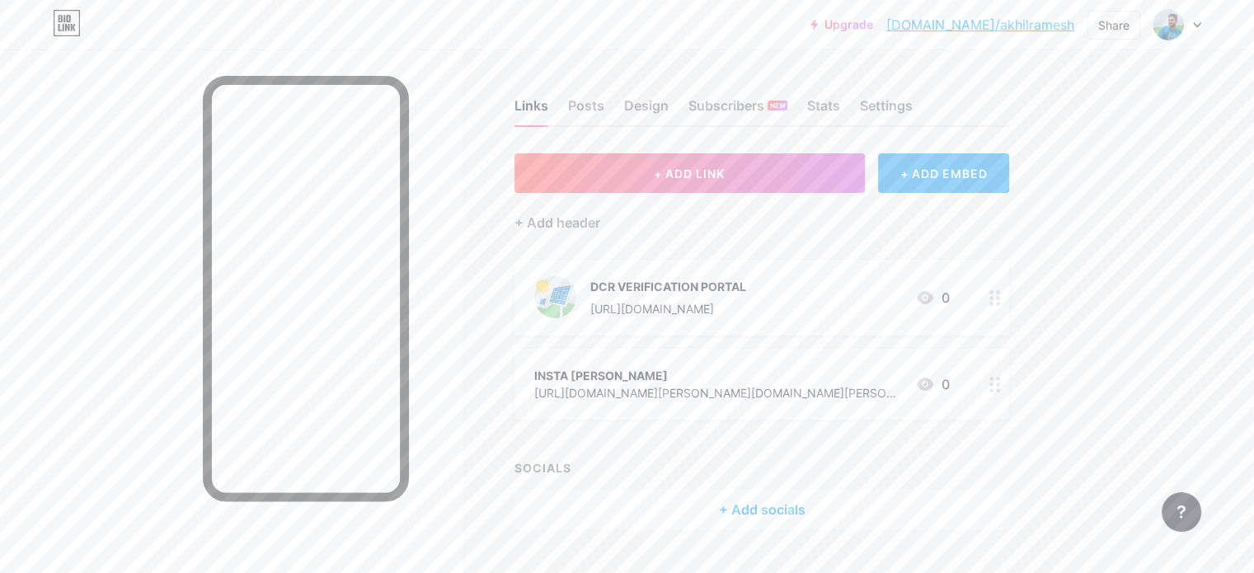
click at [1009, 306] on div at bounding box center [995, 298] width 28 height 76
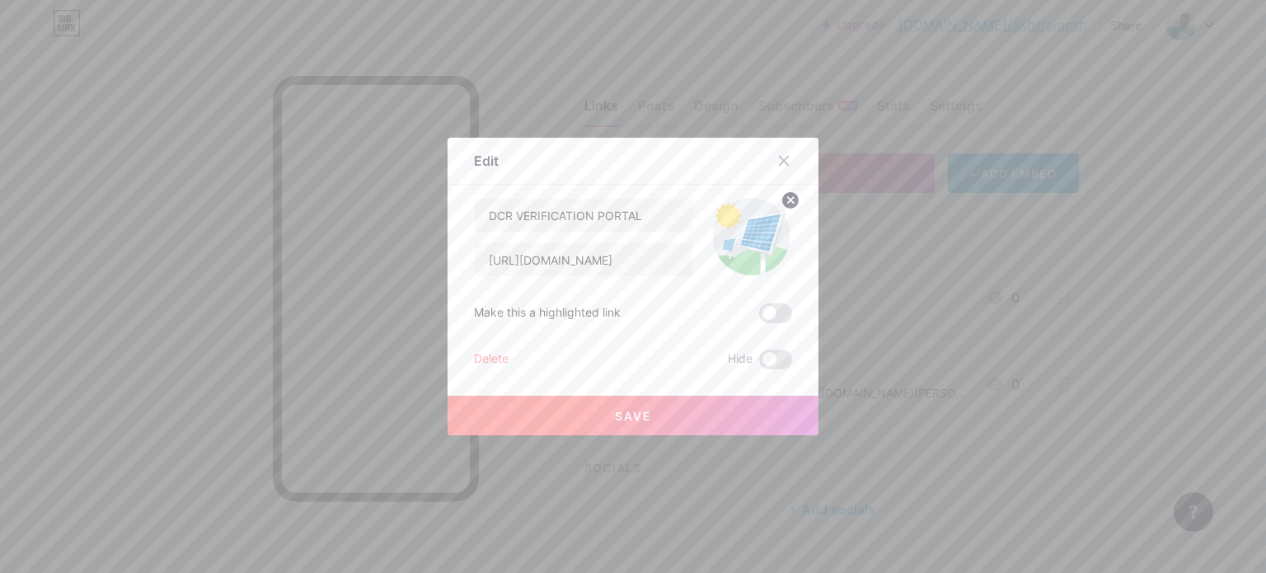
click at [777, 159] on icon at bounding box center [783, 160] width 13 height 13
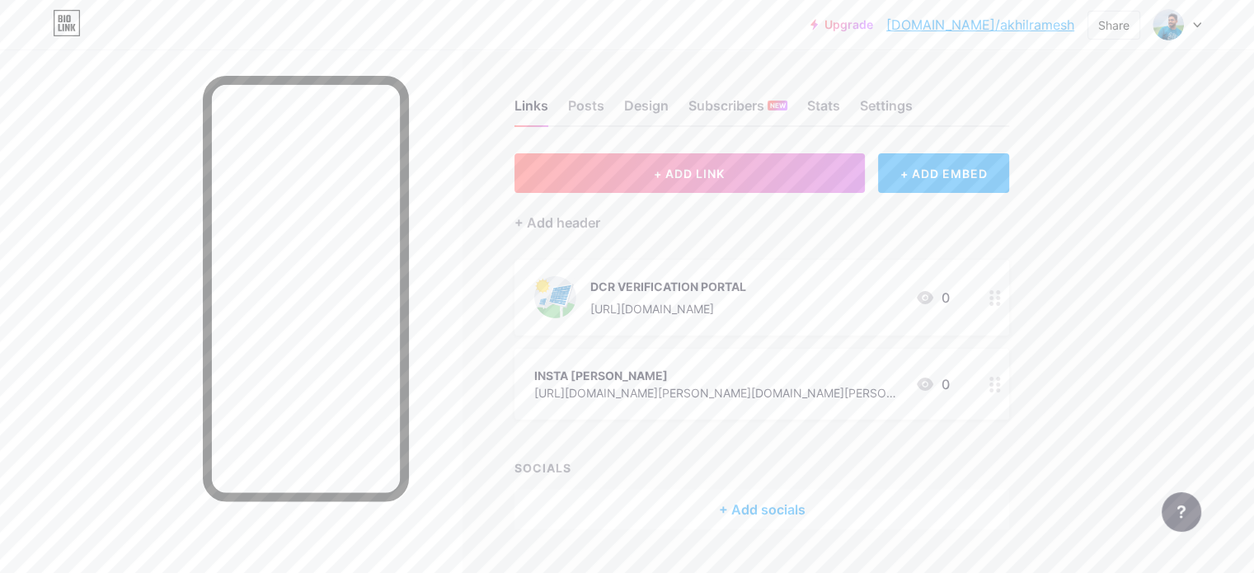
click at [726, 300] on div "[URL][DOMAIN_NAME]" at bounding box center [668, 308] width 156 height 17
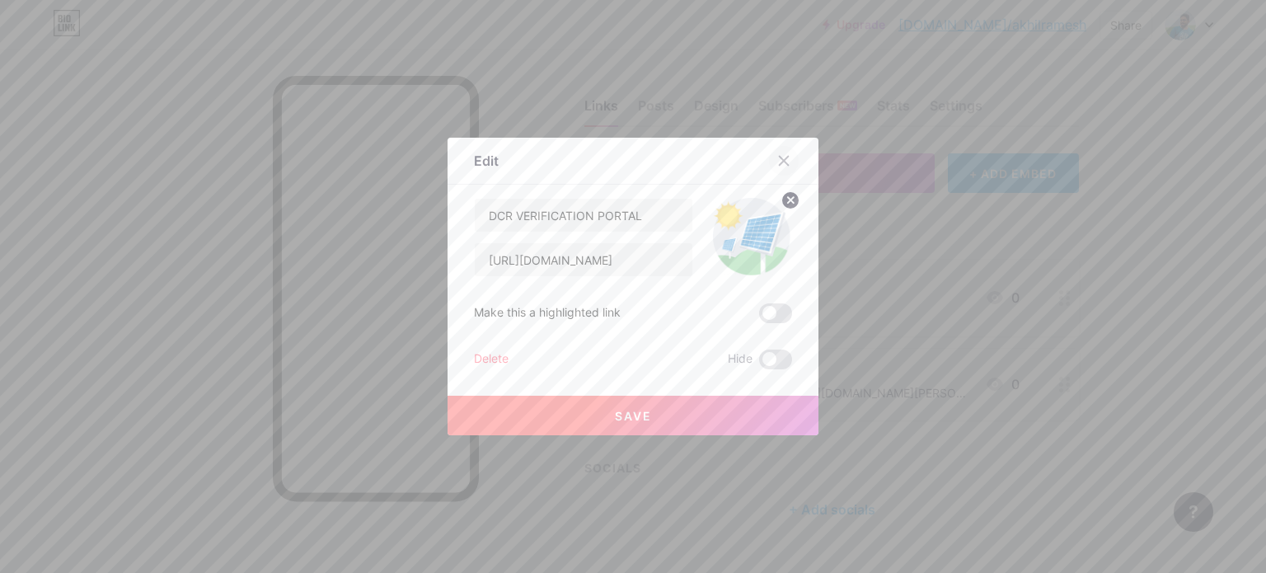
click at [777, 161] on icon at bounding box center [783, 160] width 13 height 13
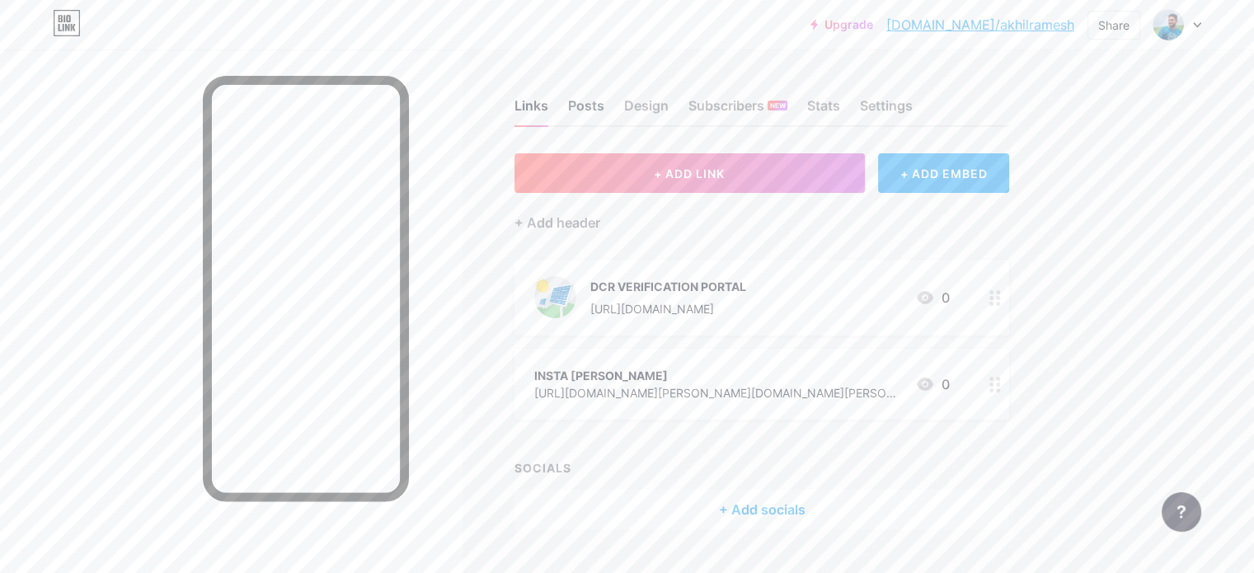
click at [604, 101] on div "Posts" at bounding box center [586, 111] width 36 height 30
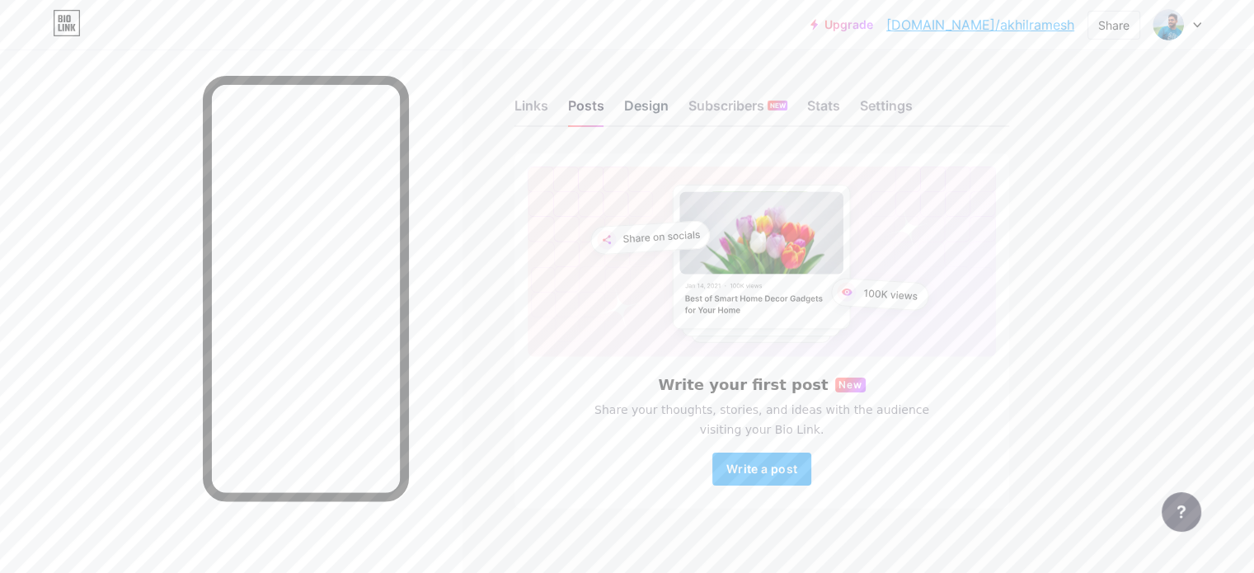
click at [669, 103] on div "Design" at bounding box center [646, 111] width 45 height 30
click at [787, 107] on div "Subscribers NEW" at bounding box center [737, 111] width 99 height 30
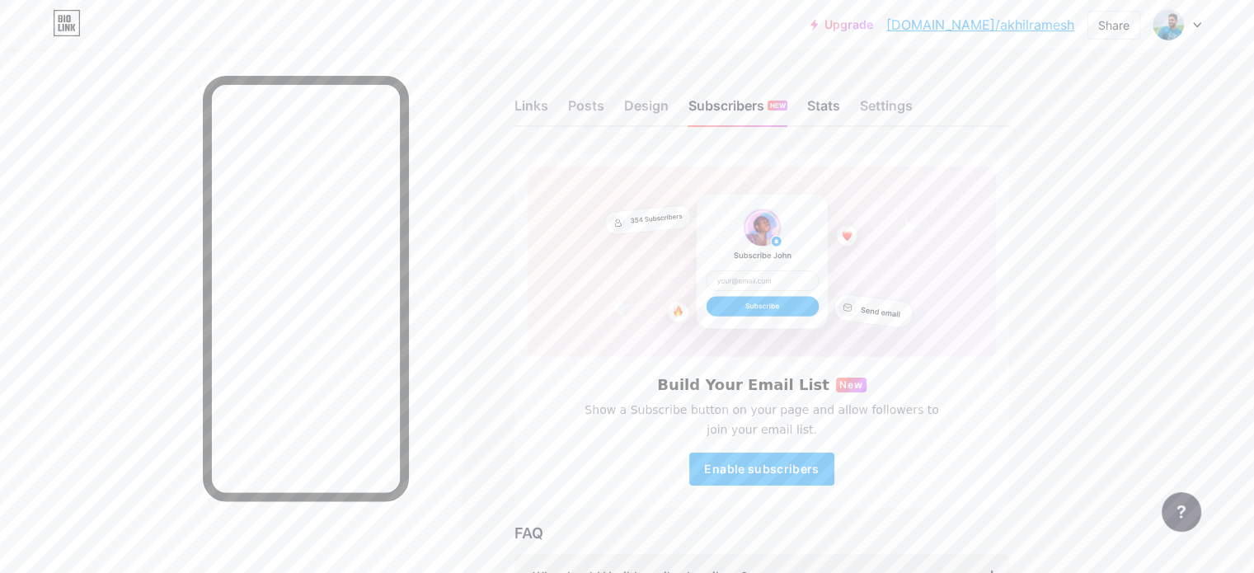
click at [840, 105] on div "Stats" at bounding box center [823, 111] width 33 height 30
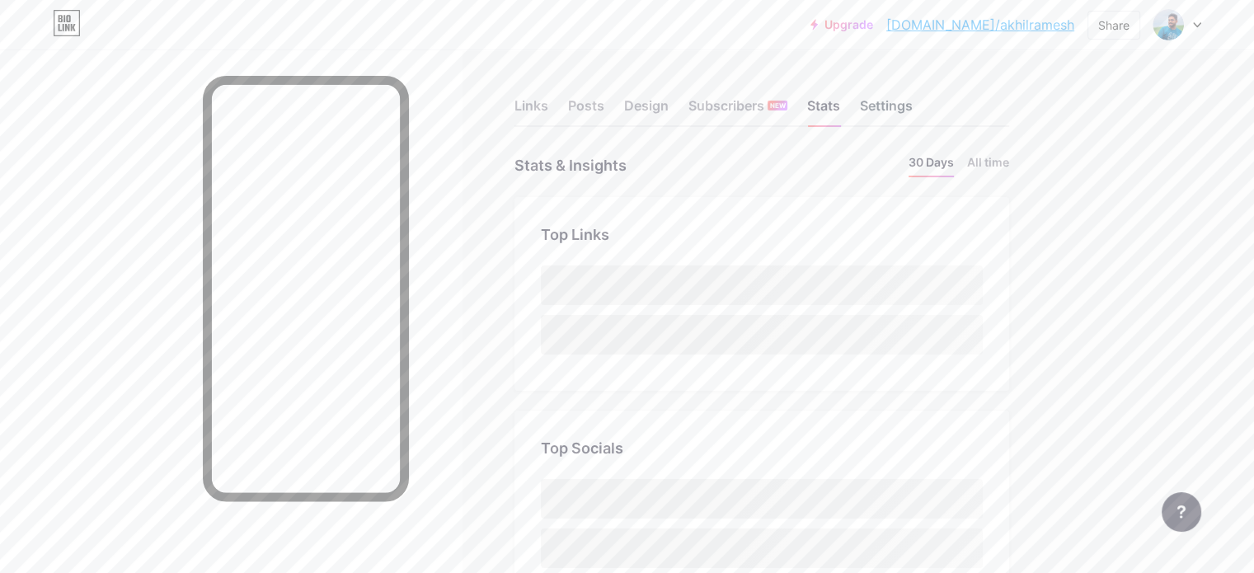
scroll to position [573, 1253]
click at [913, 102] on div "Settings" at bounding box center [886, 111] width 53 height 30
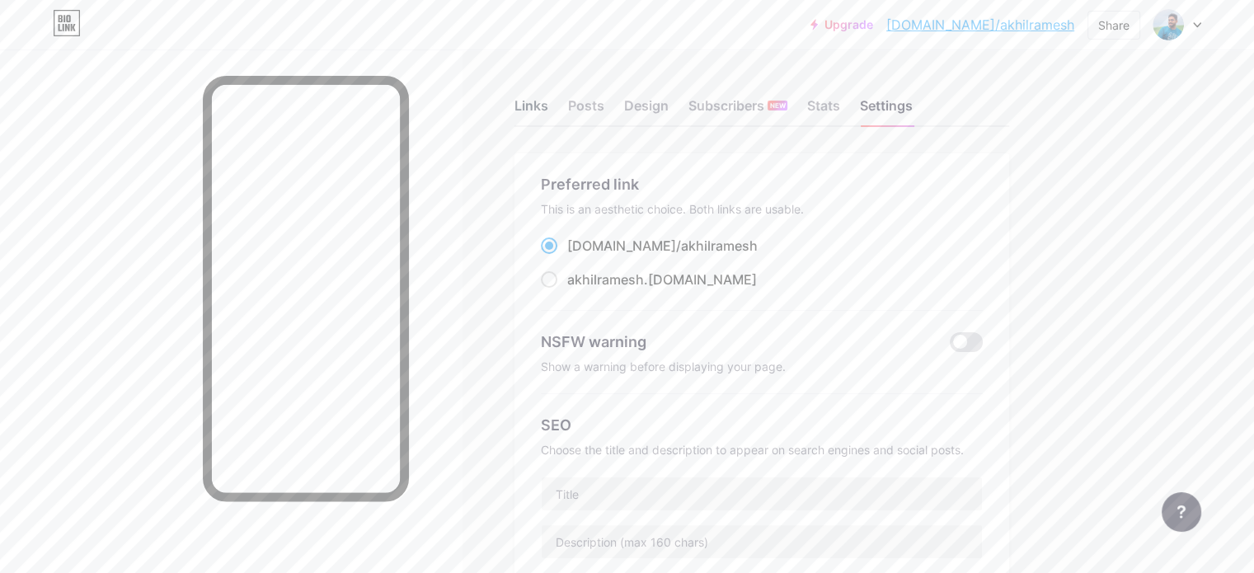
click at [548, 104] on div "Links" at bounding box center [531, 111] width 34 height 30
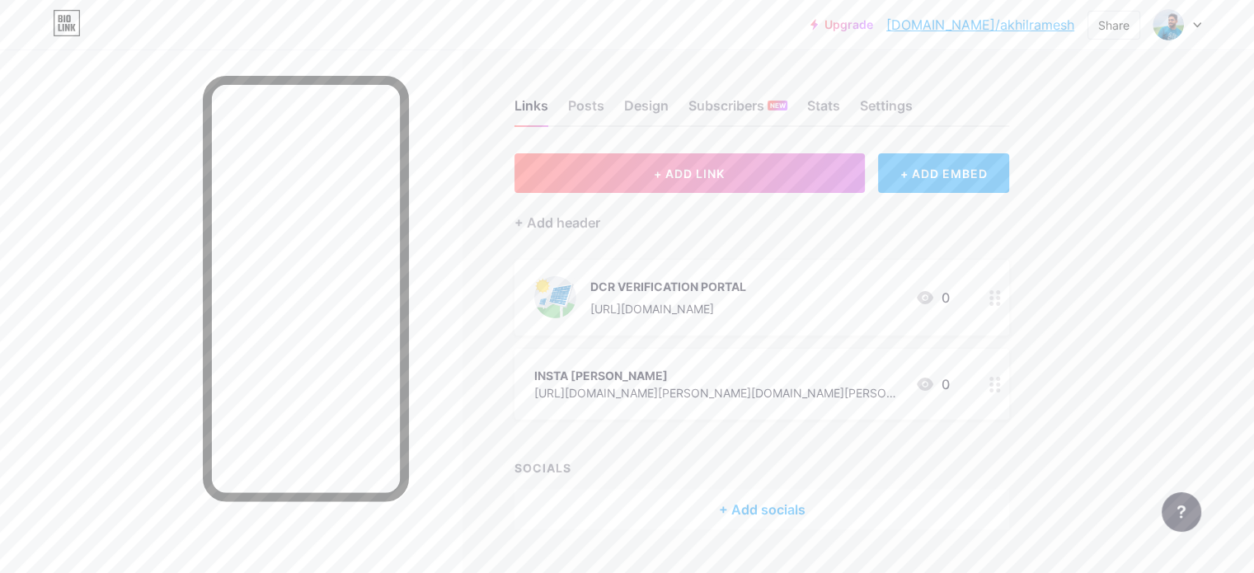
click at [1009, 169] on div "+ ADD EMBED" at bounding box center [943, 173] width 131 height 40
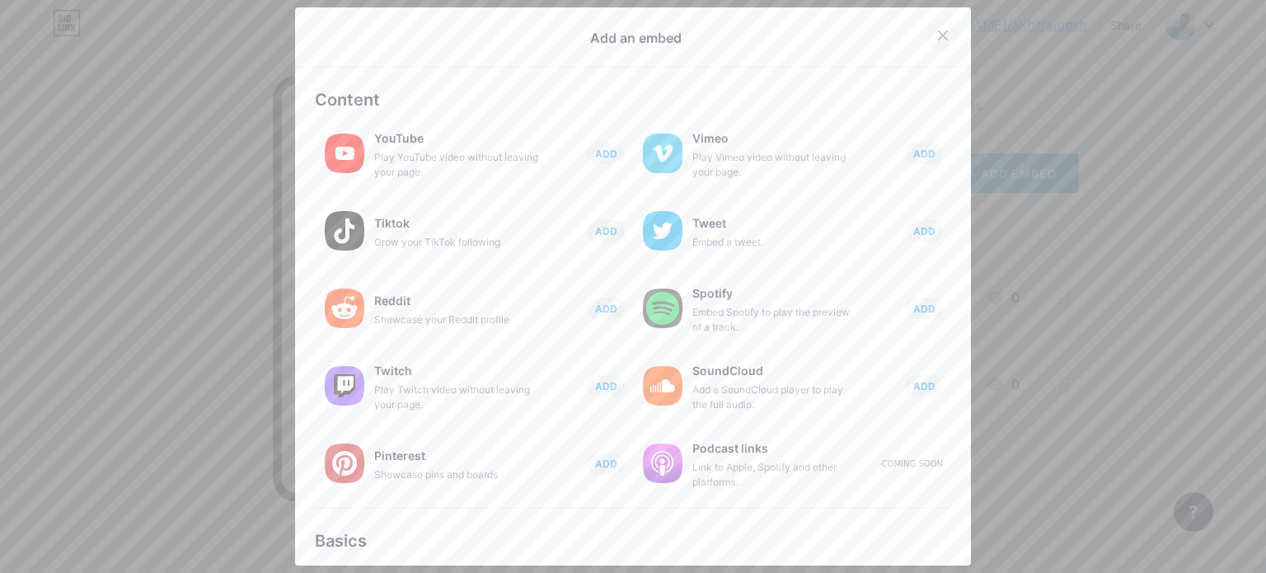
click at [937, 36] on icon at bounding box center [943, 35] width 13 height 13
